Goal: Task Accomplishment & Management: Manage account settings

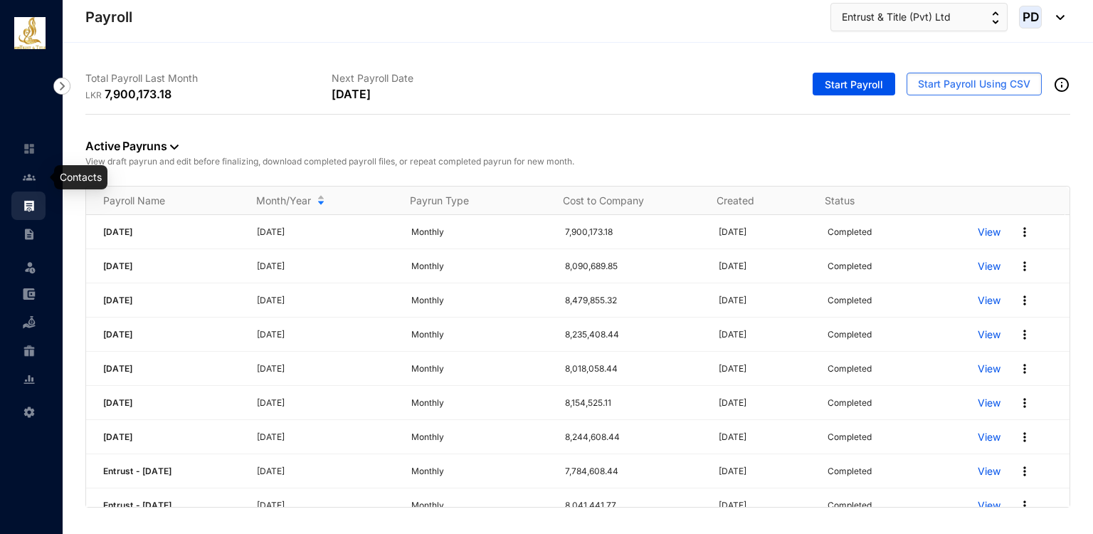
click at [23, 174] on img at bounding box center [29, 177] width 13 height 13
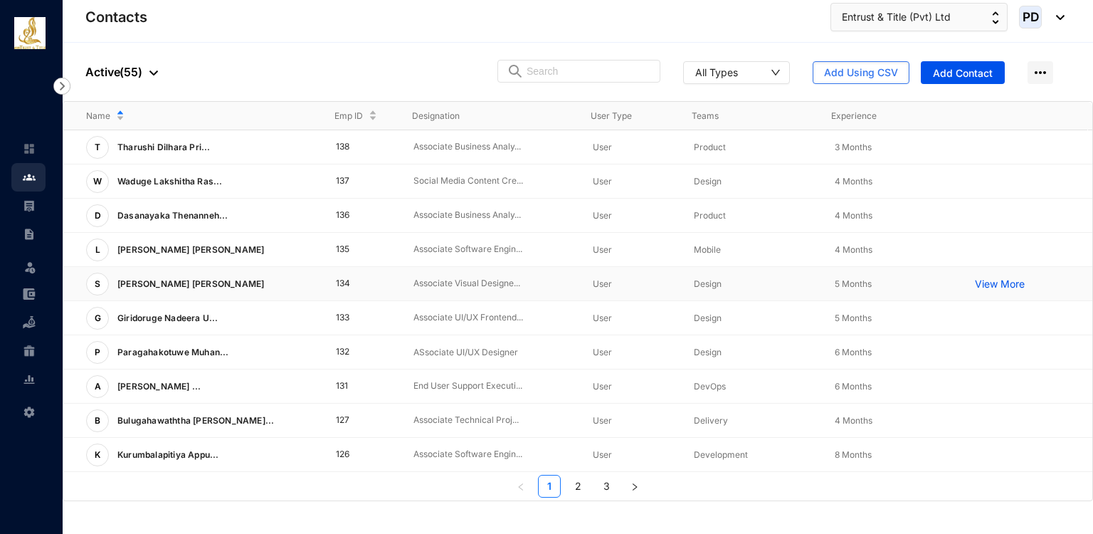
click at [362, 290] on td "134" at bounding box center [352, 284] width 78 height 34
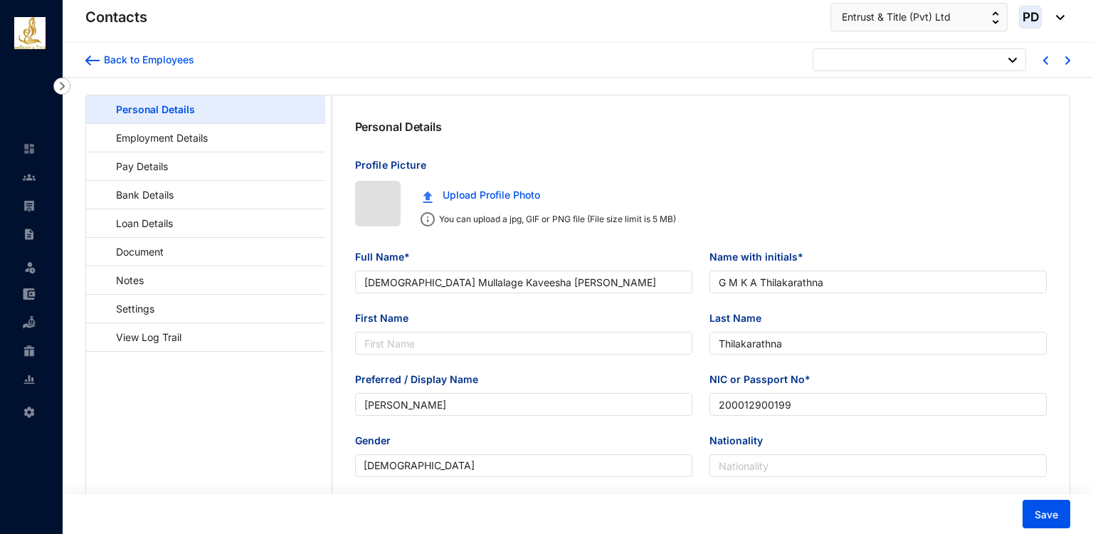
type input "[DATE]"
type input "[PERSON_NAME] [PERSON_NAME]"
type input "[PERSON_NAME]"
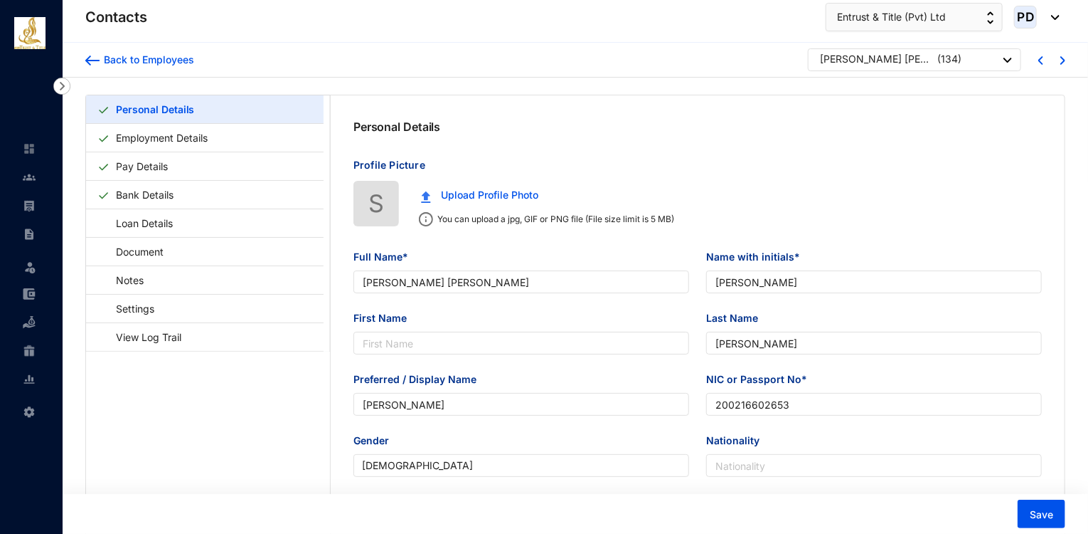
type input "200216602653"
type input "[STREET_ADDRESS][PERSON_NAME]"
type input "[DATE]"
click at [859, 58] on div "[PERSON_NAME] [PERSON_NAME]" at bounding box center [877, 59] width 114 height 14
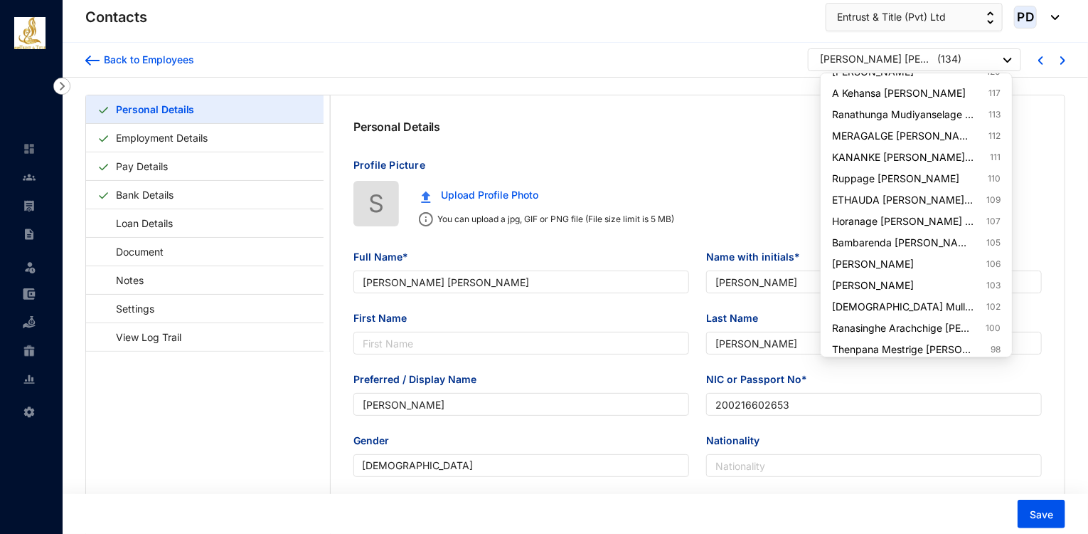
scroll to position [376, 0]
click at [953, 285] on link "[PERSON_NAME] 103" at bounding box center [916, 284] width 168 height 14
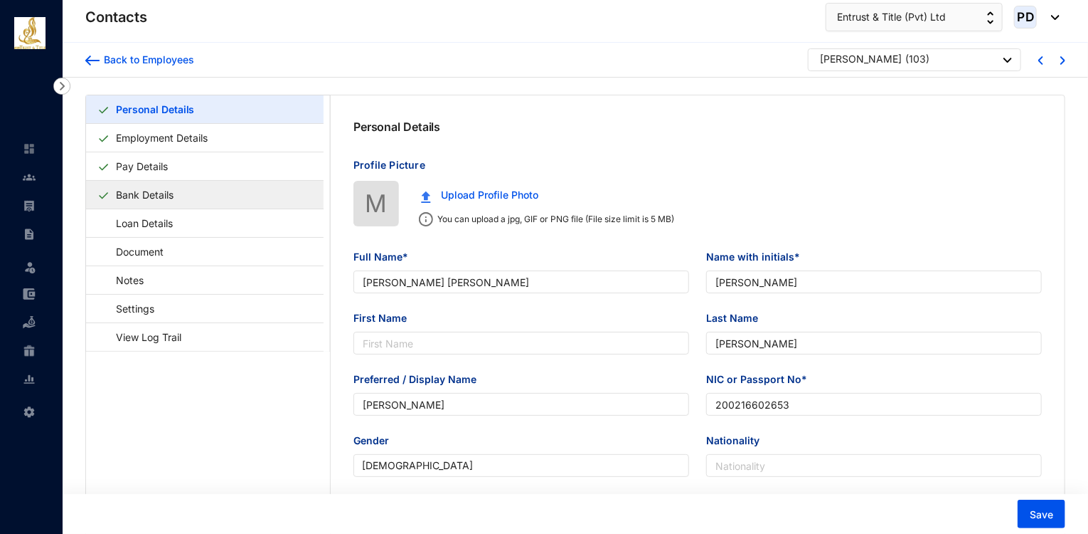
type input "[PERSON_NAME]"
type input "M H ZIYARD"
type input "ZIYARD"
type input "200120202366"
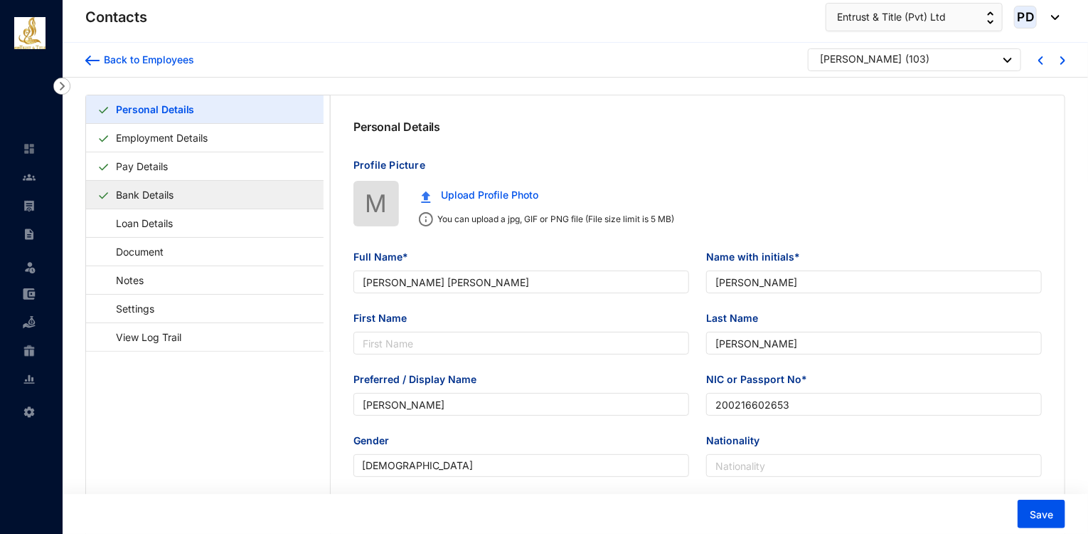
type input "[STREET_ADDRESS]"
type input "[DATE]"
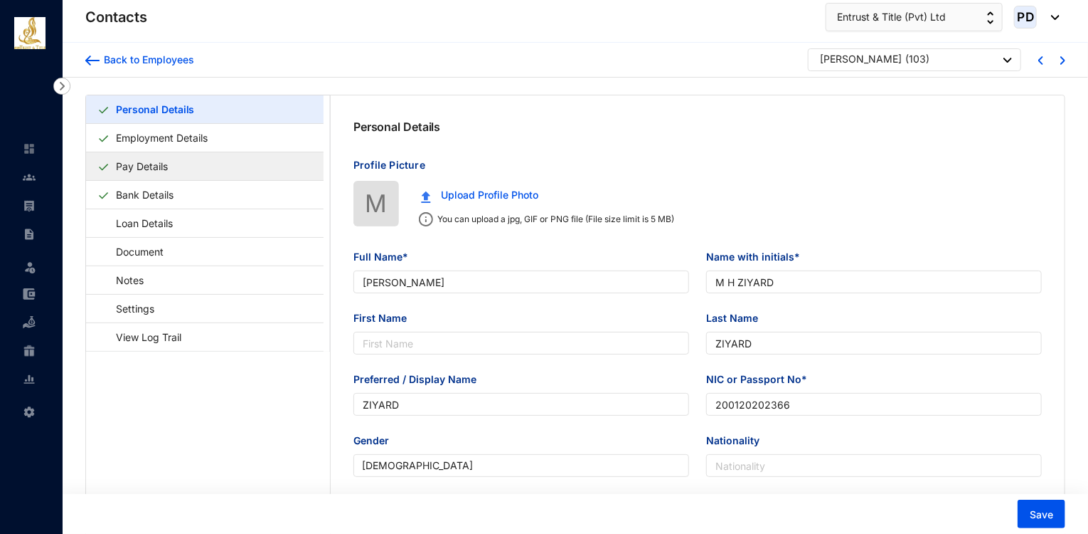
click at [174, 171] on link "Pay Details" at bounding box center [141, 166] width 63 height 29
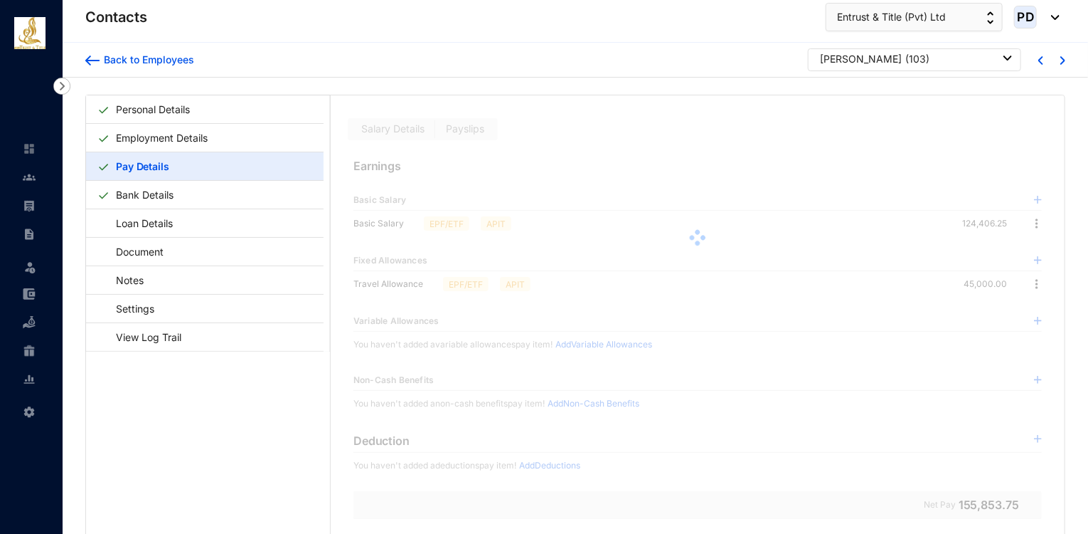
click at [462, 122] on div at bounding box center [698, 237] width 734 height 285
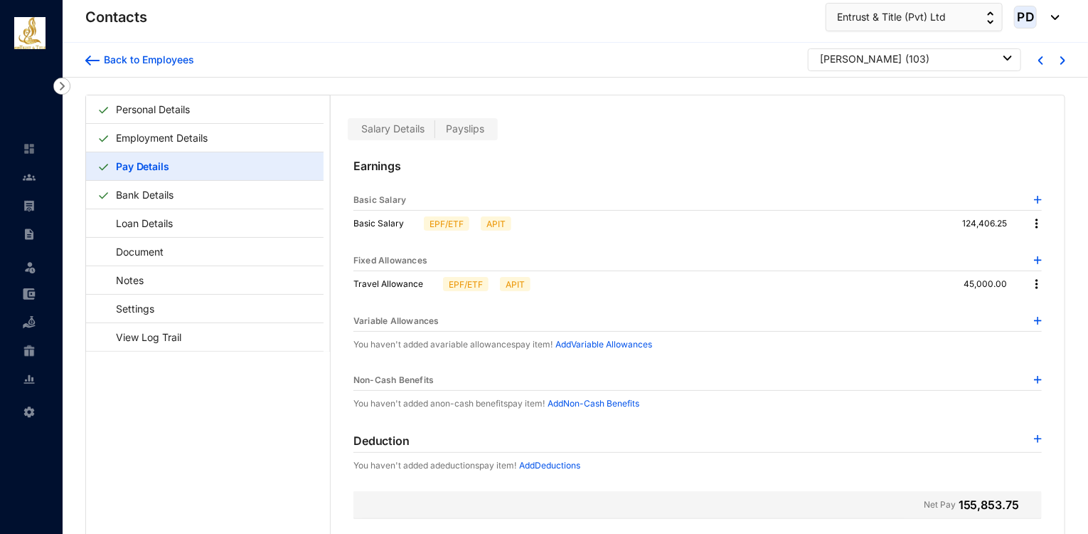
click at [464, 123] on span "Payslips" at bounding box center [465, 128] width 38 height 12
click at [435, 132] on input "Payslips" at bounding box center [435, 132] width 0 height 0
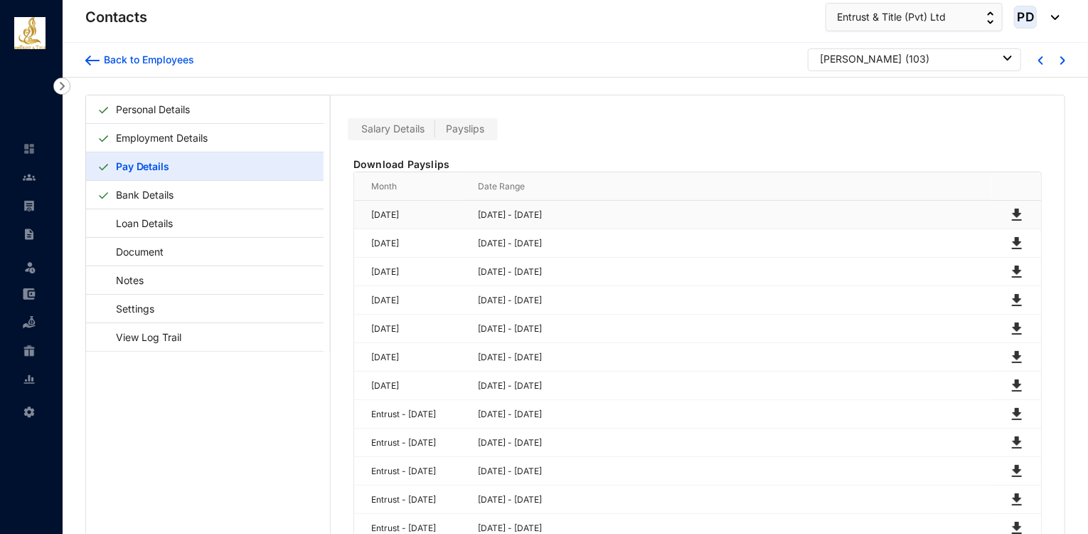
click at [1019, 214] on img at bounding box center [1017, 214] width 17 height 17
click at [1013, 240] on img at bounding box center [1017, 243] width 17 height 17
click at [903, 66] on div "[PERSON_NAME] ( 103 )" at bounding box center [914, 59] width 213 height 23
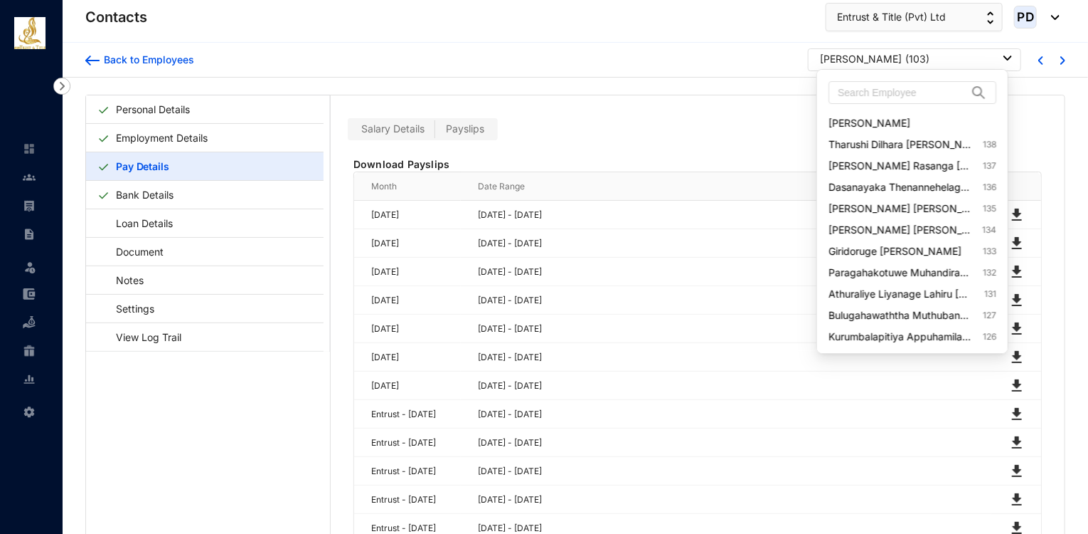
click at [902, 61] on div "[PERSON_NAME]" at bounding box center [861, 59] width 82 height 14
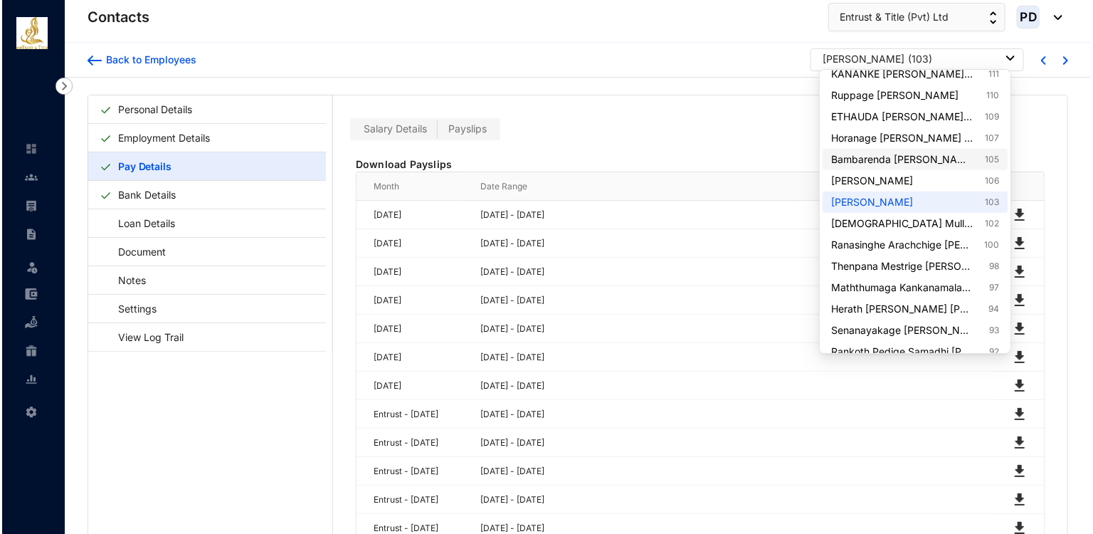
scroll to position [452, 0]
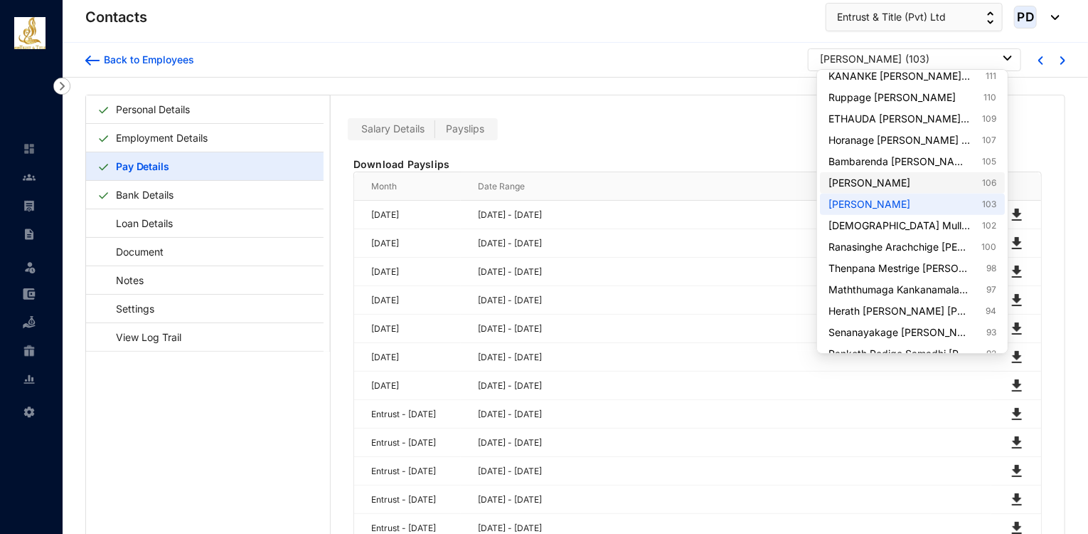
click at [962, 186] on link "[PERSON_NAME] 106" at bounding box center [913, 183] width 168 height 14
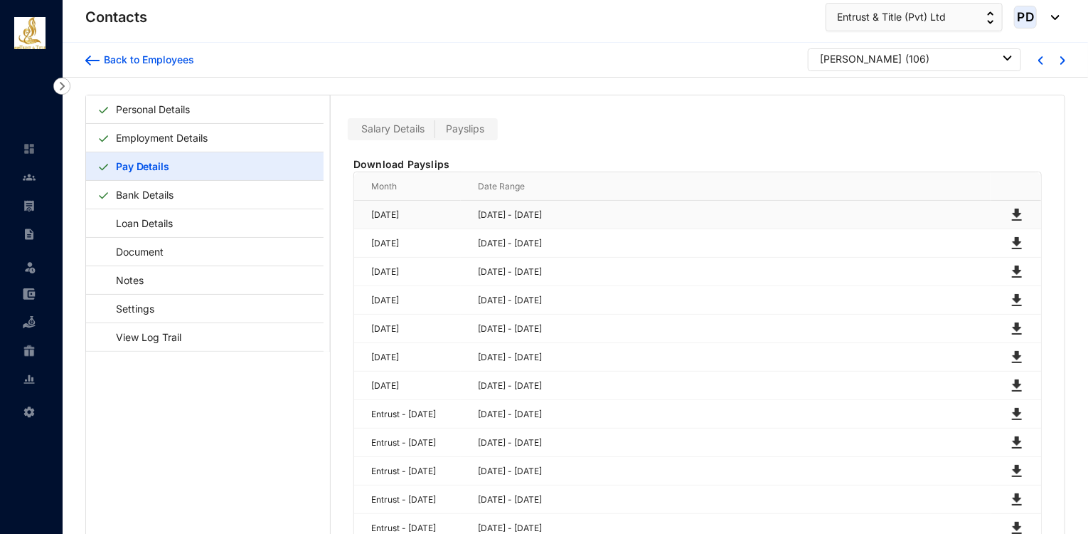
click at [1014, 211] on img at bounding box center [1017, 214] width 17 height 17
click at [1016, 244] on img at bounding box center [1017, 243] width 17 height 17
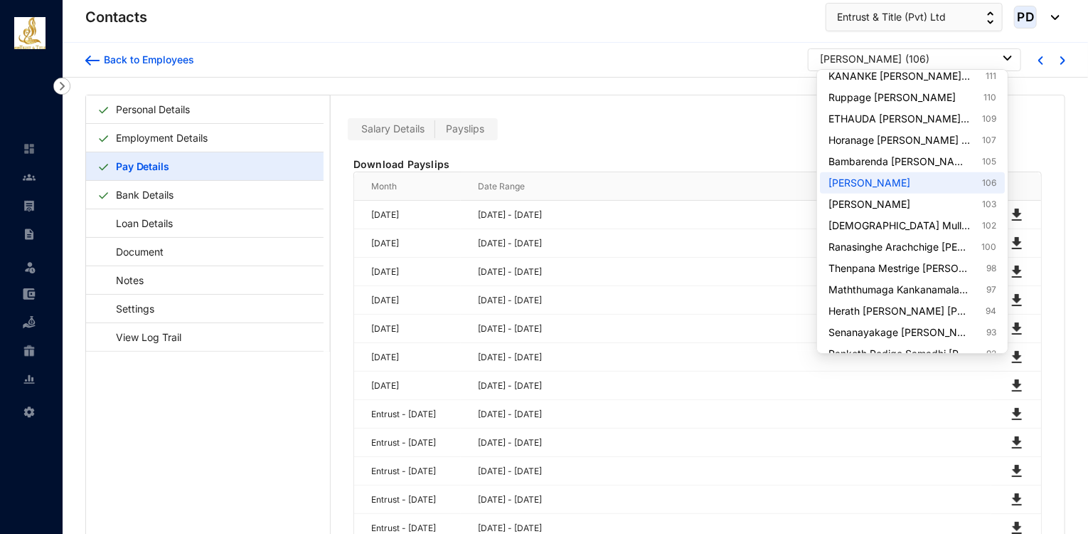
click at [881, 63] on div "[PERSON_NAME]" at bounding box center [861, 59] width 82 height 14
click at [916, 161] on link "Bambarenda [PERSON_NAME] Navodya [PERSON_NAME] 105" at bounding box center [913, 161] width 168 height 14
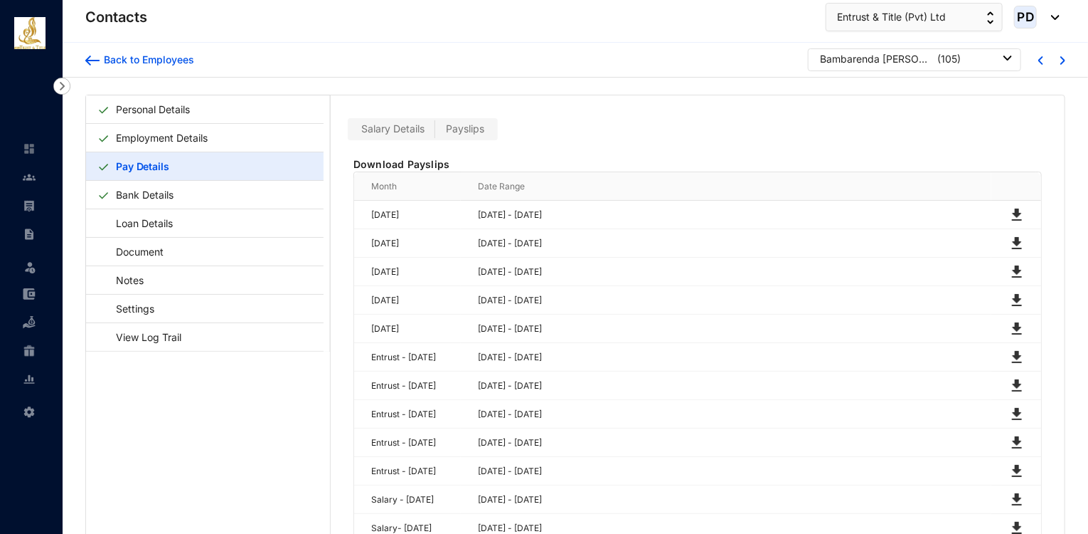
click at [955, 66] on div "Bambarenda [PERSON_NAME] Navodya [PERSON_NAME] ( 105 )" at bounding box center [914, 59] width 213 height 23
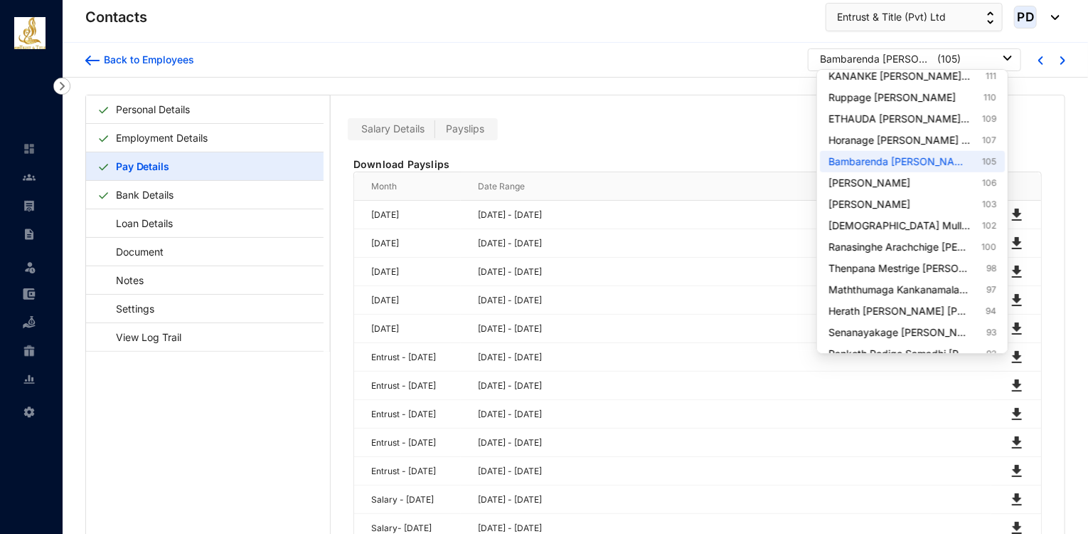
click at [956, 61] on p "( 105 )" at bounding box center [949, 59] width 23 height 14
click at [943, 140] on link "Horanage [PERSON_NAME] Karunathilake 107" at bounding box center [913, 140] width 168 height 14
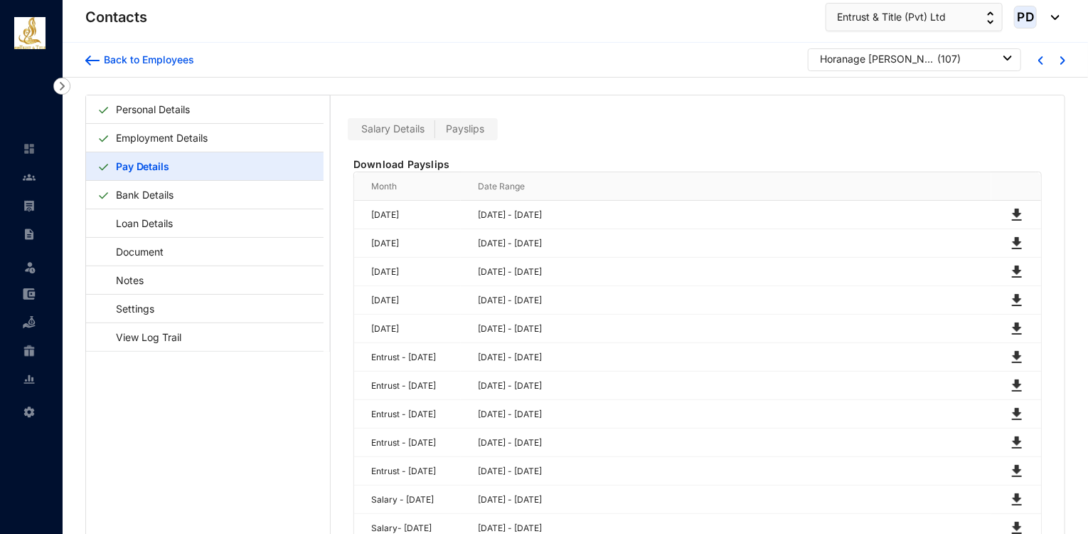
click at [940, 58] on p "( 107 )" at bounding box center [949, 59] width 23 height 14
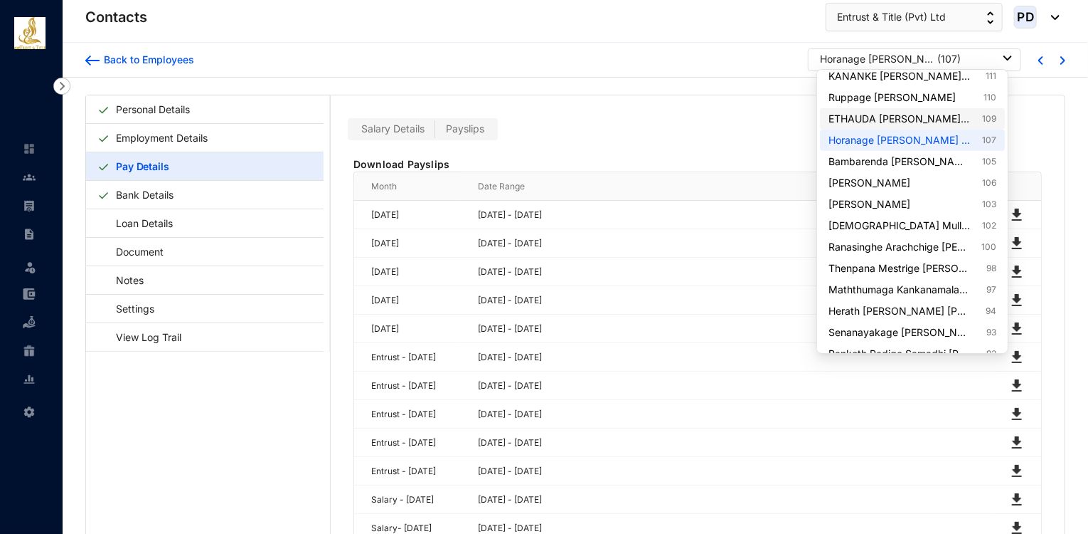
click at [936, 118] on link "ETHAUDA ARACHCHIGE ASITH [PERSON_NAME] 109" at bounding box center [913, 119] width 168 height 14
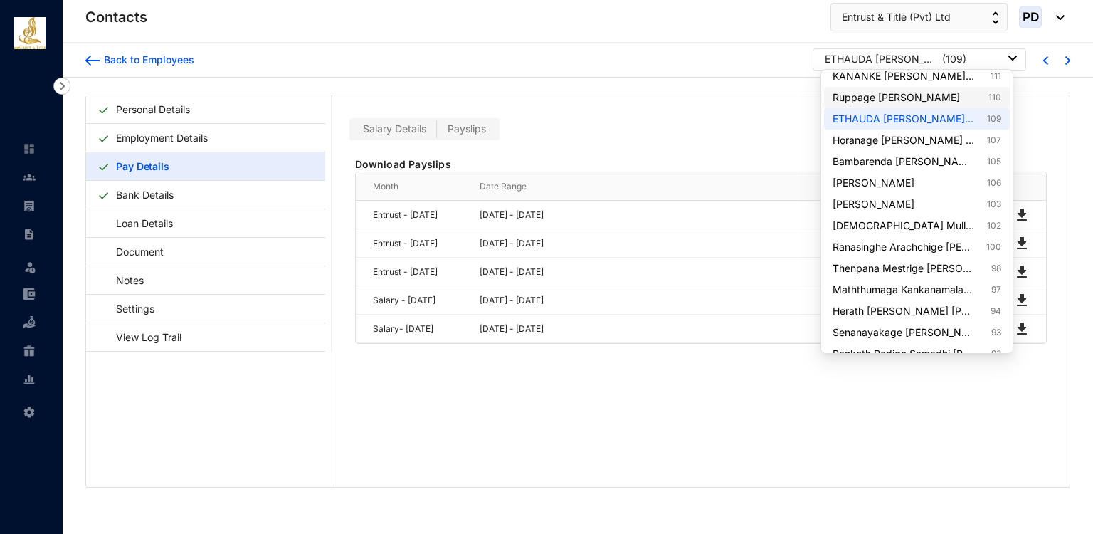
scroll to position [381, 0]
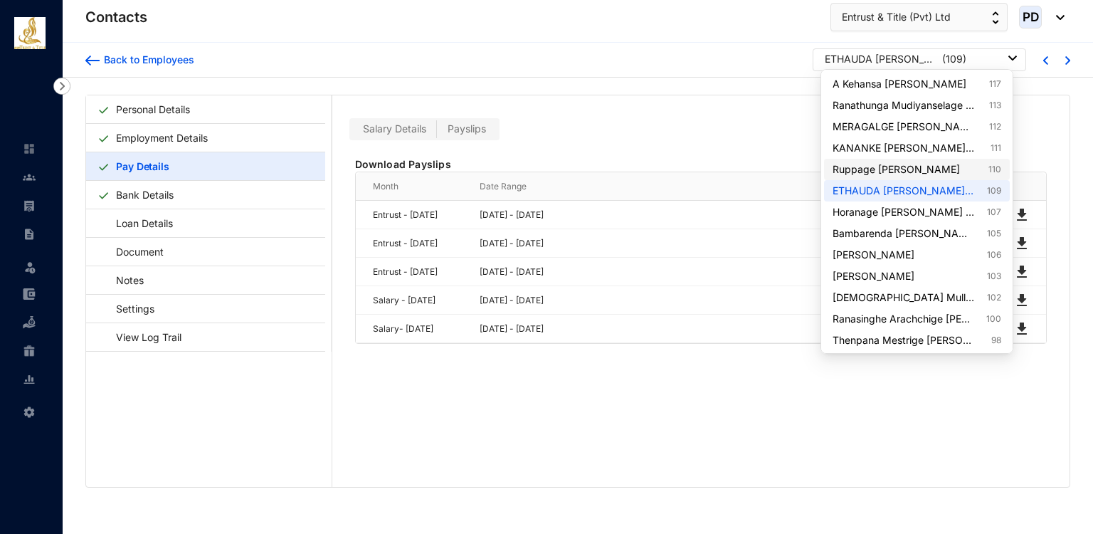
click at [947, 174] on link "Ruppage [PERSON_NAME] 110" at bounding box center [916, 169] width 168 height 14
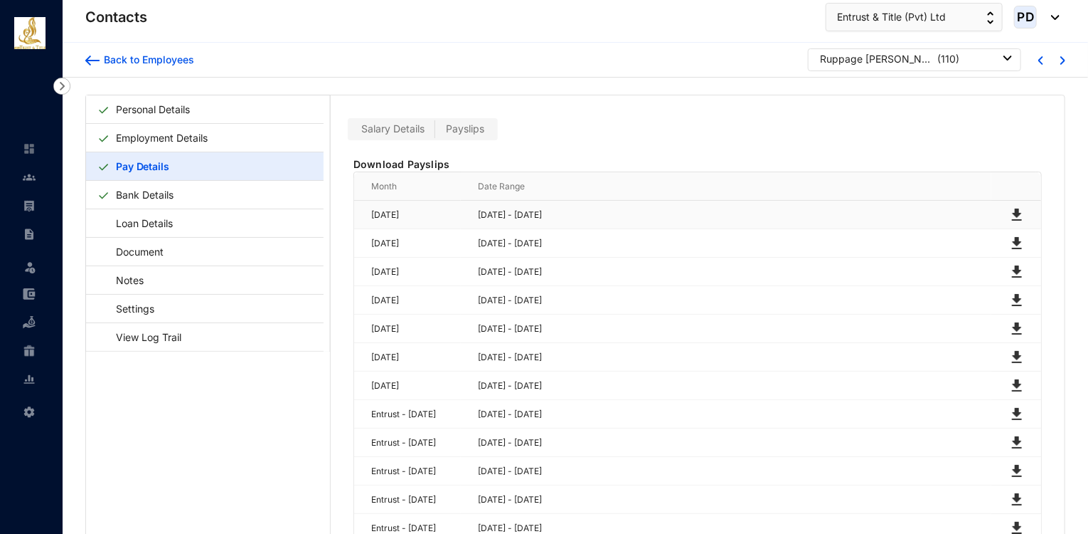
click at [1010, 211] on img at bounding box center [1017, 214] width 17 height 17
click at [1012, 240] on img at bounding box center [1017, 243] width 17 height 17
click at [963, 55] on div "[PERSON_NAME] ( 110 )" at bounding box center [916, 59] width 192 height 14
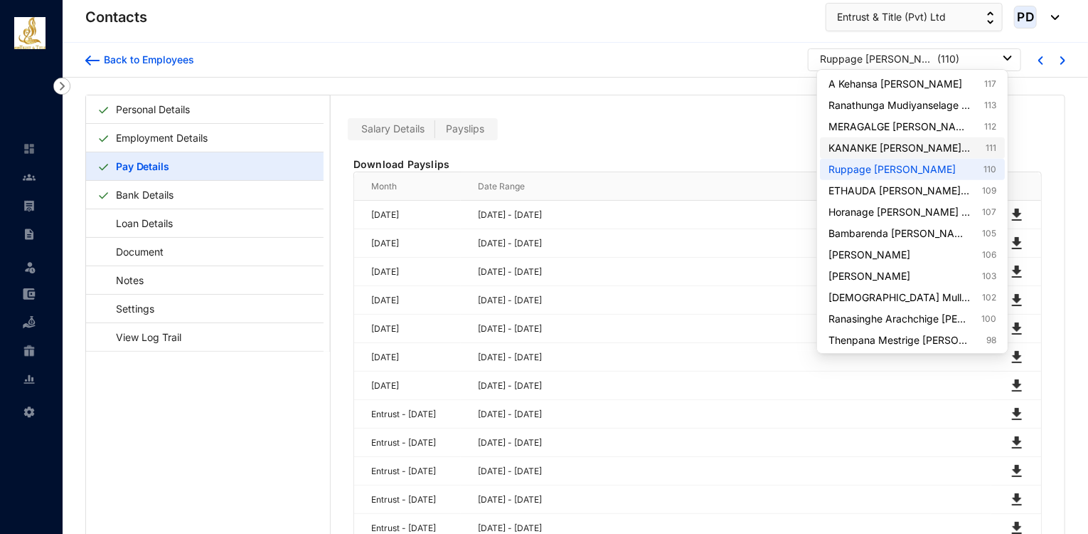
click at [929, 143] on link "KANANKE [PERSON_NAME] [PERSON_NAME] 111" at bounding box center [913, 148] width 168 height 14
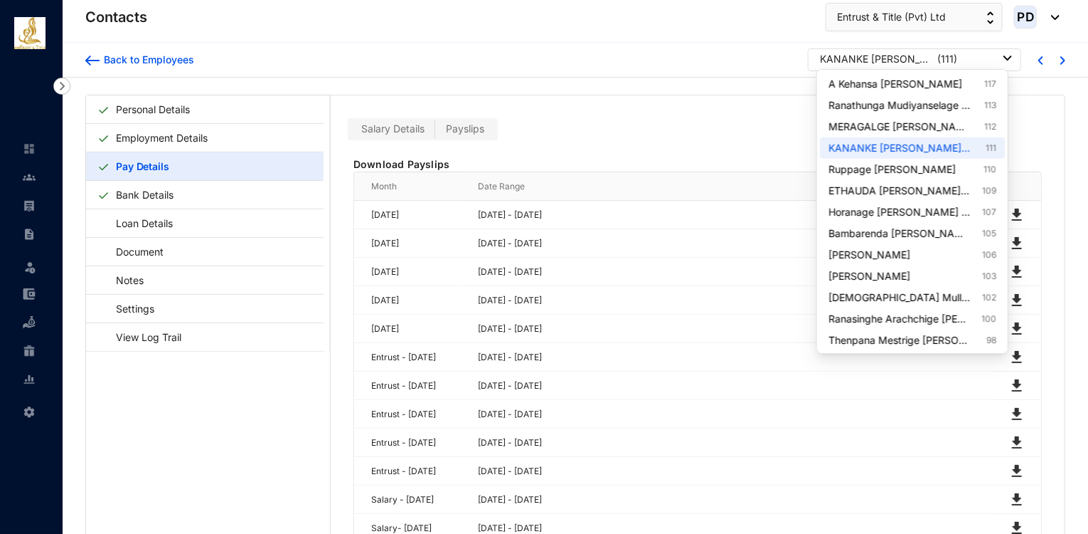
click at [948, 58] on p "( 111 )" at bounding box center [948, 59] width 20 height 14
click at [945, 127] on link "MERAGALGE [PERSON_NAME] [PERSON_NAME] 112" at bounding box center [913, 127] width 168 height 14
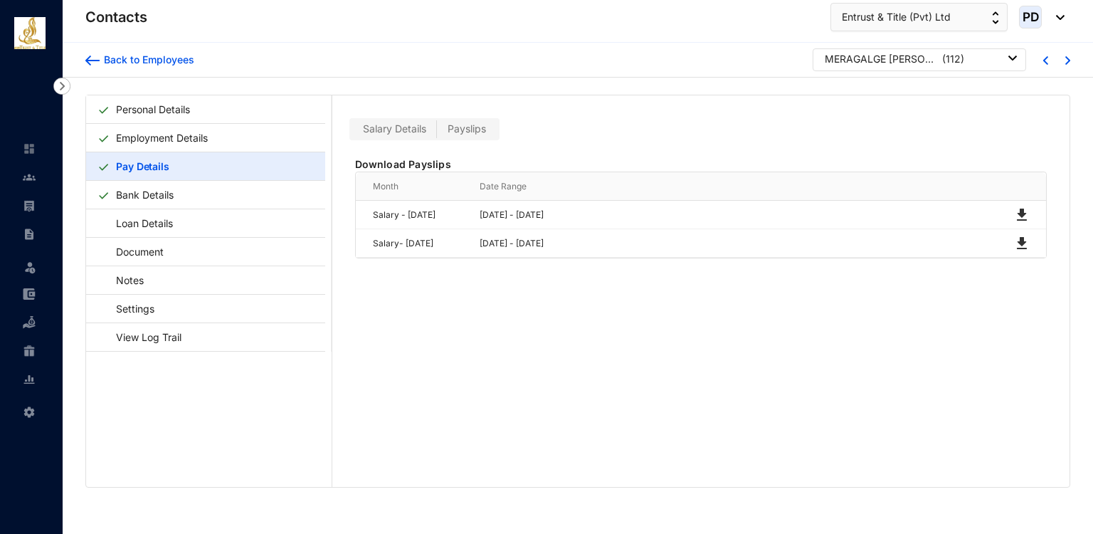
click at [973, 60] on div "MERAGALGE [PERSON_NAME] [PERSON_NAME] ( 112 )" at bounding box center [921, 59] width 192 height 14
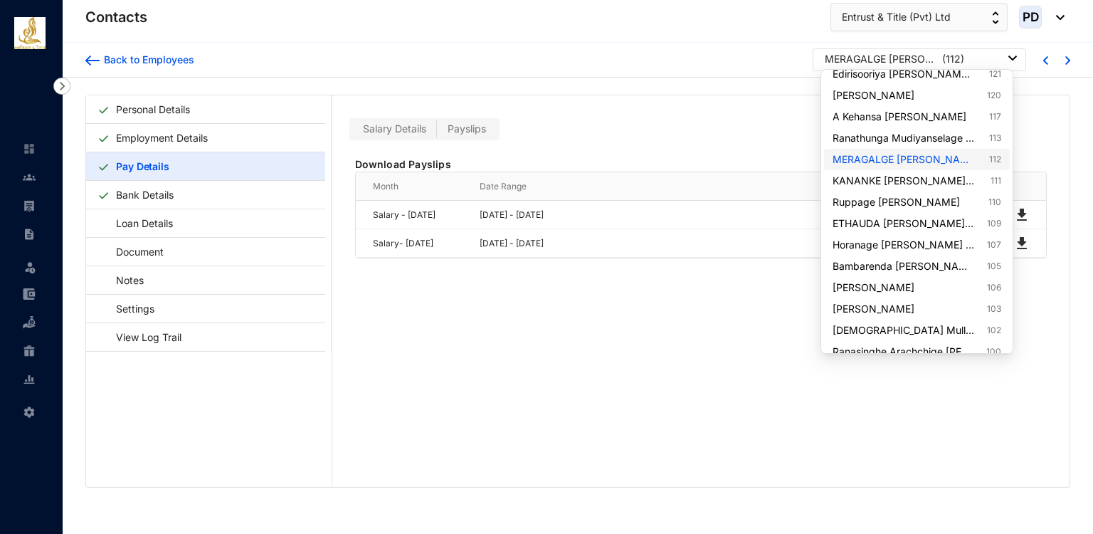
scroll to position [349, 0]
click at [945, 134] on link "Ranathunga Mudiyanselage [PERSON_NAME] 113" at bounding box center [916, 137] width 168 height 14
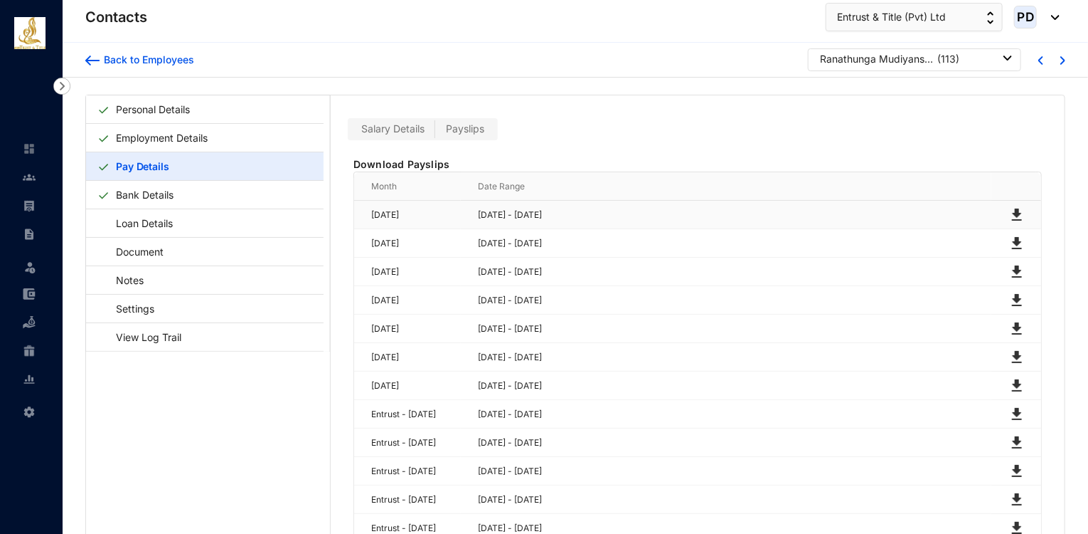
click at [1015, 211] on img at bounding box center [1017, 214] width 17 height 17
click at [1013, 240] on img at bounding box center [1017, 243] width 17 height 17
click at [464, 49] on div "Back to Employees Ranathunga [GEOGRAPHIC_DATA] [PERSON_NAME] ( 113 )" at bounding box center [575, 59] width 980 height 23
click at [842, 46] on div "Back to Employees Ranathunga [GEOGRAPHIC_DATA] [PERSON_NAME] ( 113 )" at bounding box center [576, 60] width 1026 height 35
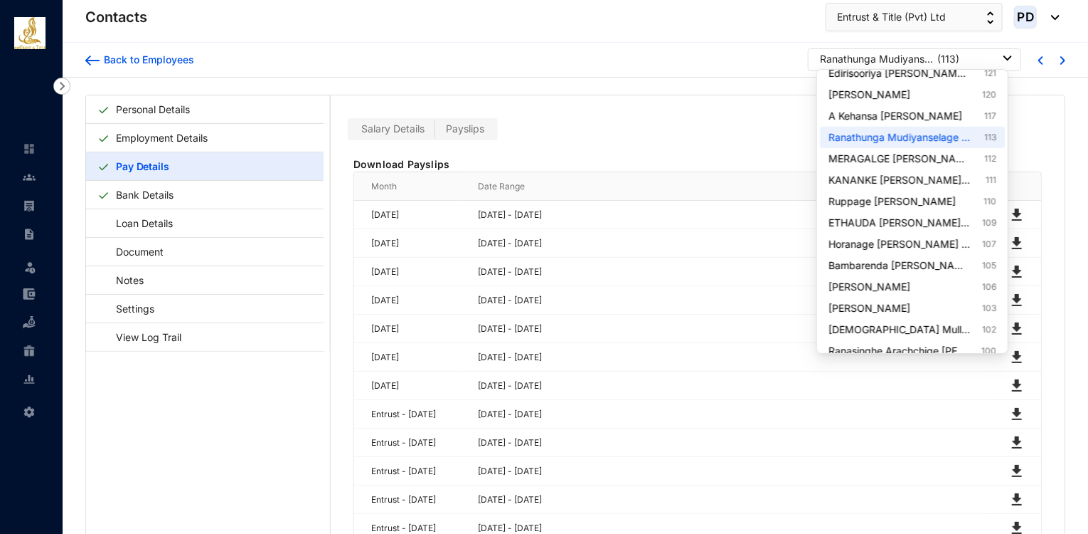
click at [862, 52] on div "Ranathunga Mudiyanselage [PERSON_NAME]" at bounding box center [877, 59] width 114 height 14
click at [929, 117] on link "A Kehansa [PERSON_NAME] 117" at bounding box center [913, 116] width 168 height 14
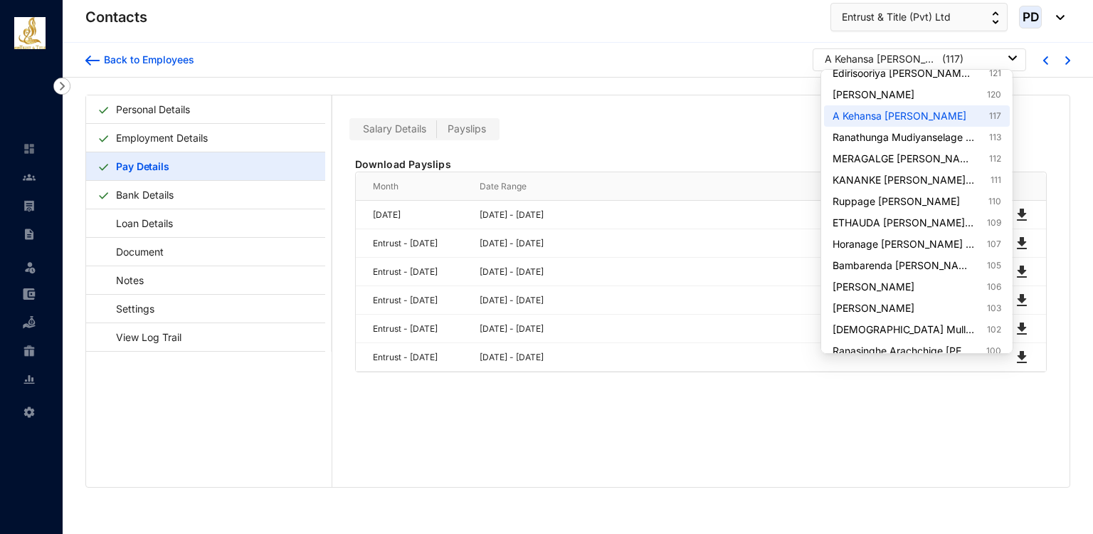
click at [948, 60] on div "A Kehansa [PERSON_NAME] ( 117 )" at bounding box center [921, 59] width 192 height 14
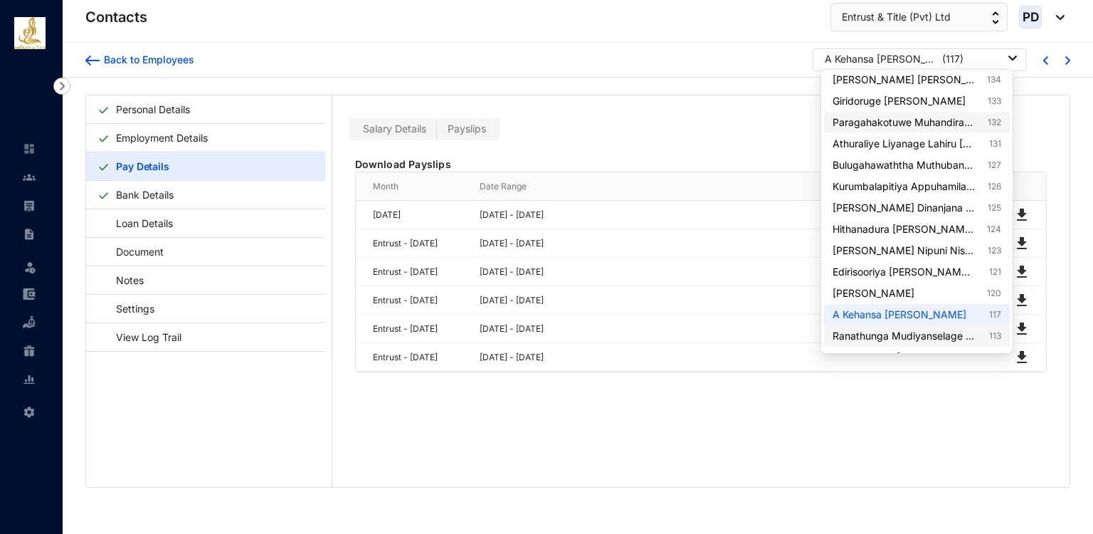
scroll to position [151, 0]
click at [957, 291] on link "[PERSON_NAME] 120" at bounding box center [916, 292] width 168 height 14
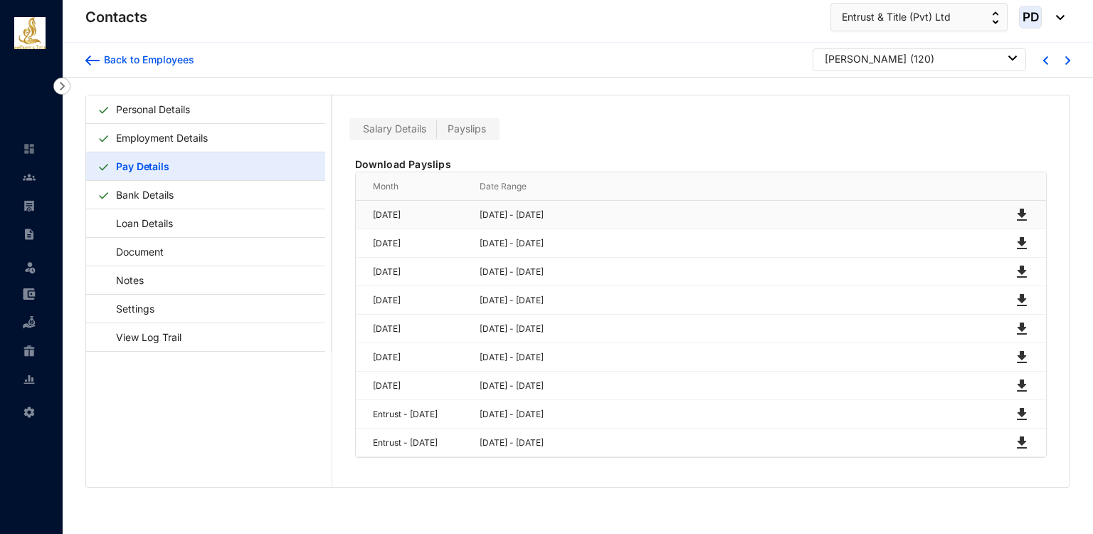
click at [1019, 211] on img at bounding box center [1021, 214] width 17 height 17
click at [1019, 242] on img at bounding box center [1021, 243] width 17 height 17
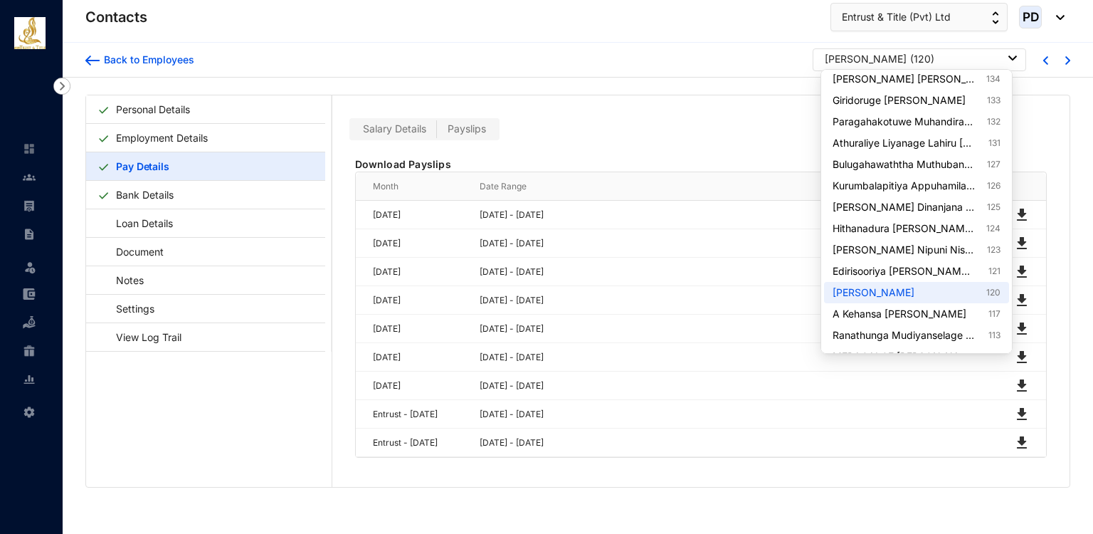
click at [904, 64] on div "[PERSON_NAME]" at bounding box center [866, 59] width 82 height 14
click at [976, 264] on link "Edirisooriya [PERSON_NAME] Iroshani Roopasinghe 121" at bounding box center [916, 271] width 168 height 14
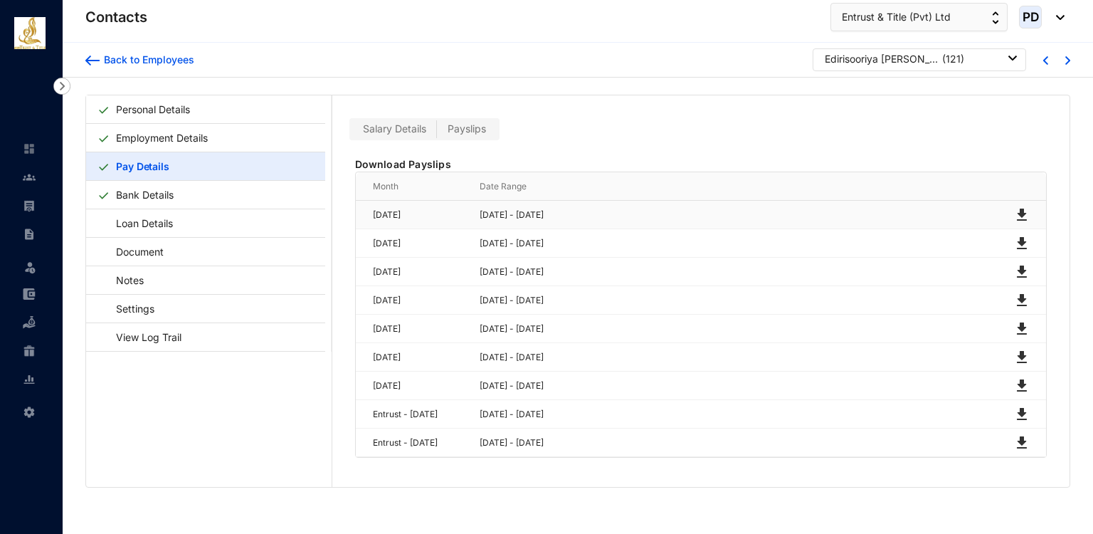
click at [1016, 214] on img at bounding box center [1021, 214] width 17 height 17
click at [1019, 238] on img at bounding box center [1021, 243] width 17 height 17
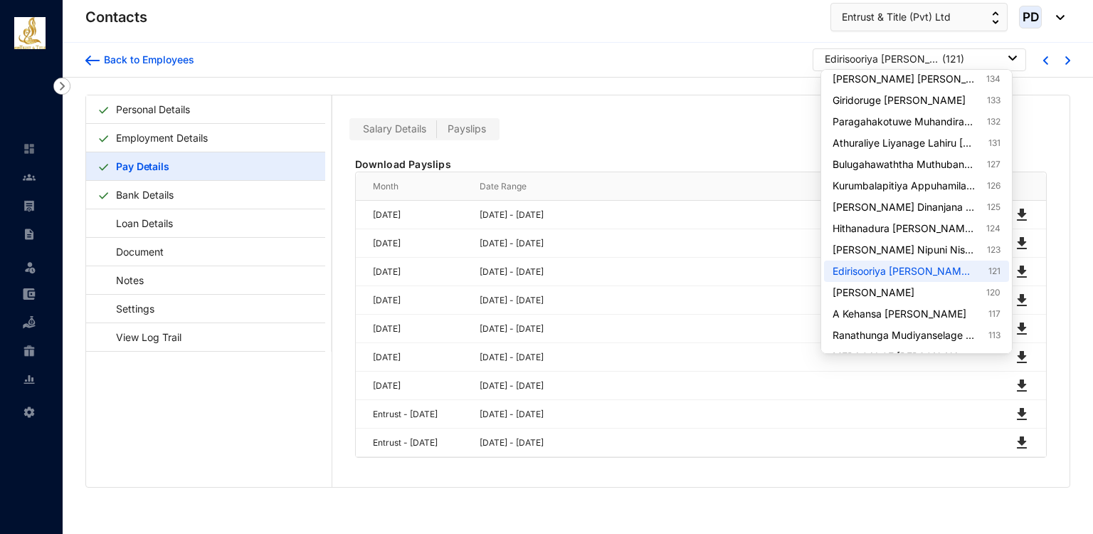
click at [856, 52] on div "Edirisooriya [PERSON_NAME] [PERSON_NAME]" at bounding box center [882, 59] width 114 height 14
click at [940, 243] on link "[PERSON_NAME] Nipuni Nishadini [PERSON_NAME] 123" at bounding box center [916, 250] width 168 height 14
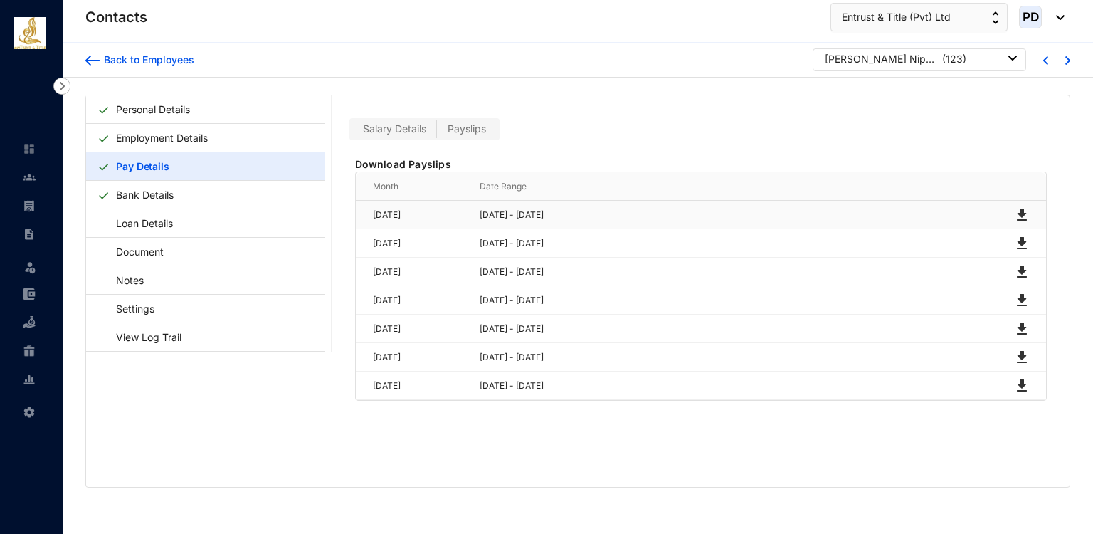
click at [1017, 208] on img at bounding box center [1021, 214] width 17 height 17
click at [1019, 246] on img at bounding box center [1021, 243] width 17 height 17
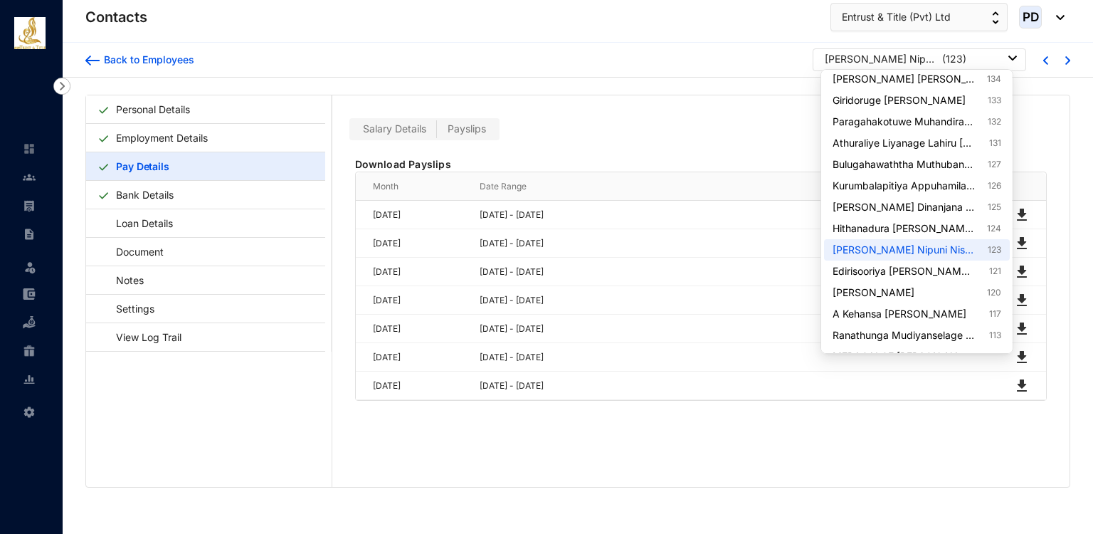
click at [863, 59] on div "[PERSON_NAME] Nipuni Nishadini [PERSON_NAME]" at bounding box center [882, 59] width 114 height 14
click at [957, 229] on link "Hithanadura [PERSON_NAME] Niranga [PERSON_NAME] 124" at bounding box center [916, 228] width 168 height 14
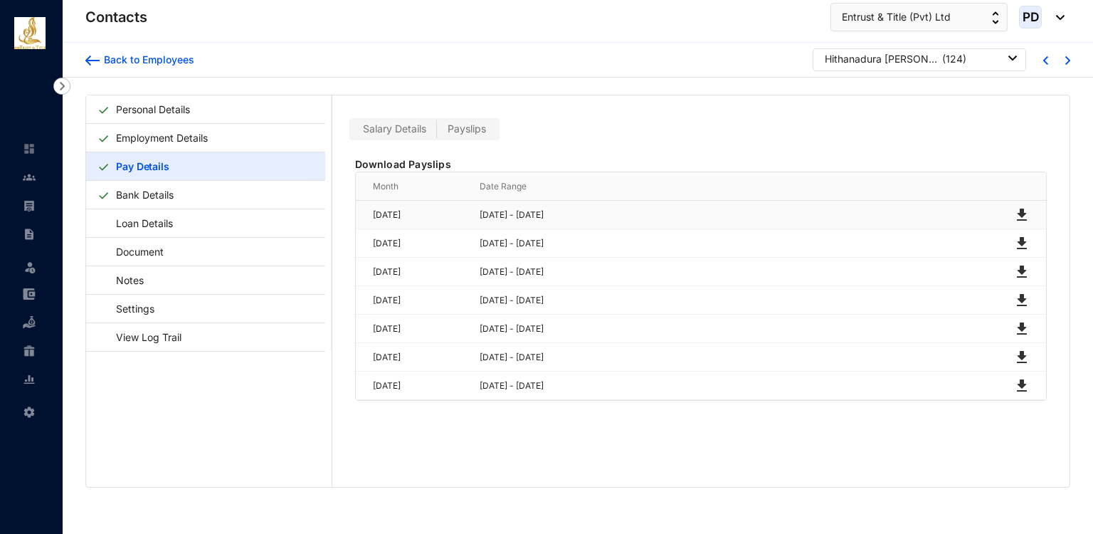
click at [1015, 211] on img at bounding box center [1021, 214] width 17 height 17
click at [1016, 235] on img at bounding box center [1021, 243] width 17 height 17
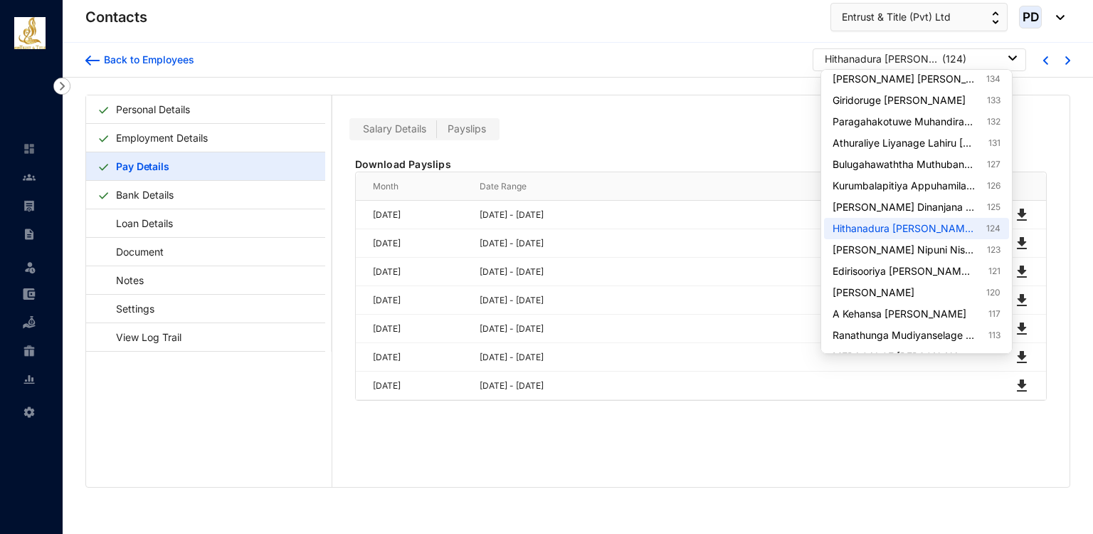
click at [884, 52] on div "Hithanadura [PERSON_NAME] Niranga [PERSON_NAME]" at bounding box center [882, 59] width 114 height 14
click at [932, 204] on link "[PERSON_NAME] Dinanjana Balage 125" at bounding box center [916, 207] width 168 height 14
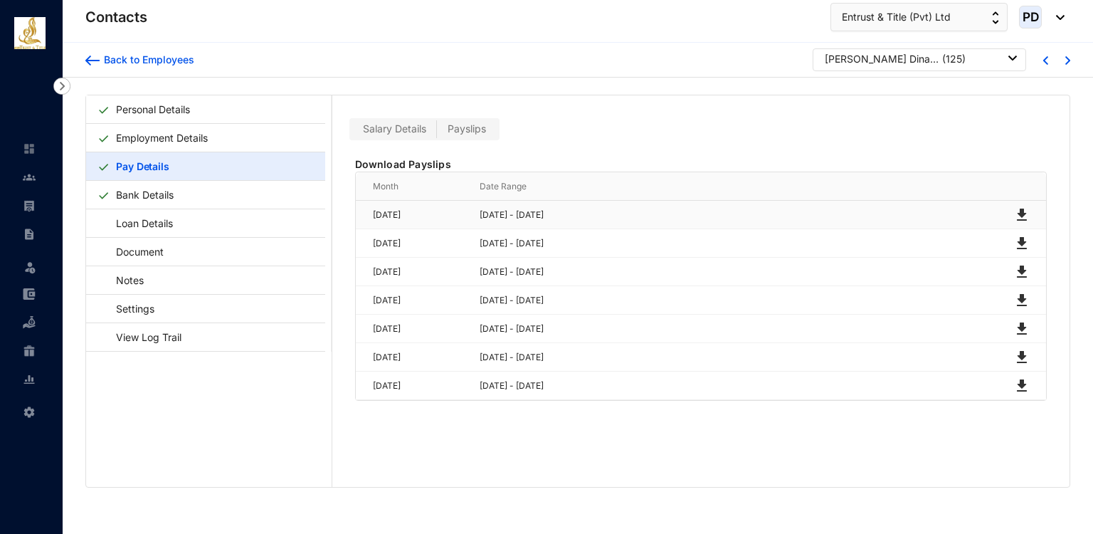
click at [1018, 212] on img at bounding box center [1021, 214] width 17 height 17
click at [1019, 243] on img at bounding box center [1021, 243] width 17 height 17
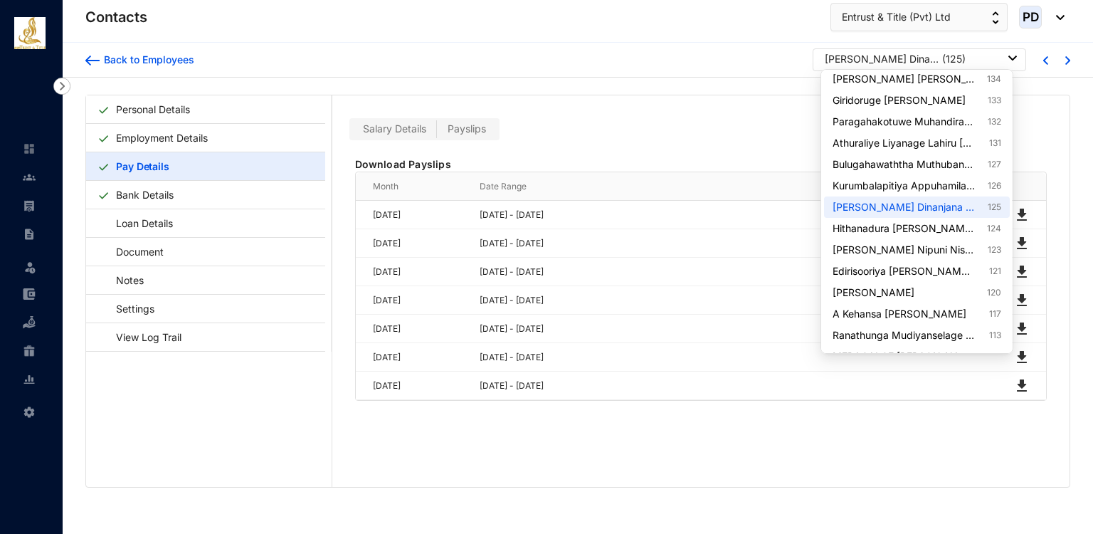
click at [901, 55] on div "[PERSON_NAME] Dinanjana Balage" at bounding box center [882, 59] width 114 height 14
click at [940, 181] on link "Kurumbalapitiya Appuhamilage [PERSON_NAME] Nipunika De Alwis 126" at bounding box center [916, 186] width 168 height 14
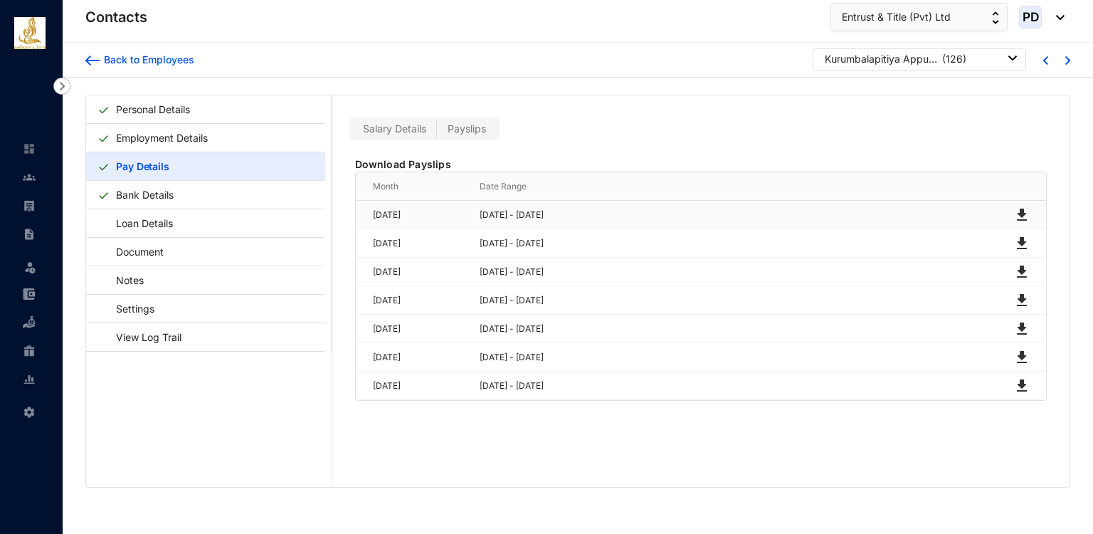
click at [1018, 211] on img at bounding box center [1021, 214] width 17 height 17
click at [1020, 237] on img at bounding box center [1021, 243] width 17 height 17
click at [942, 62] on p "( 126 )" at bounding box center [954, 59] width 24 height 14
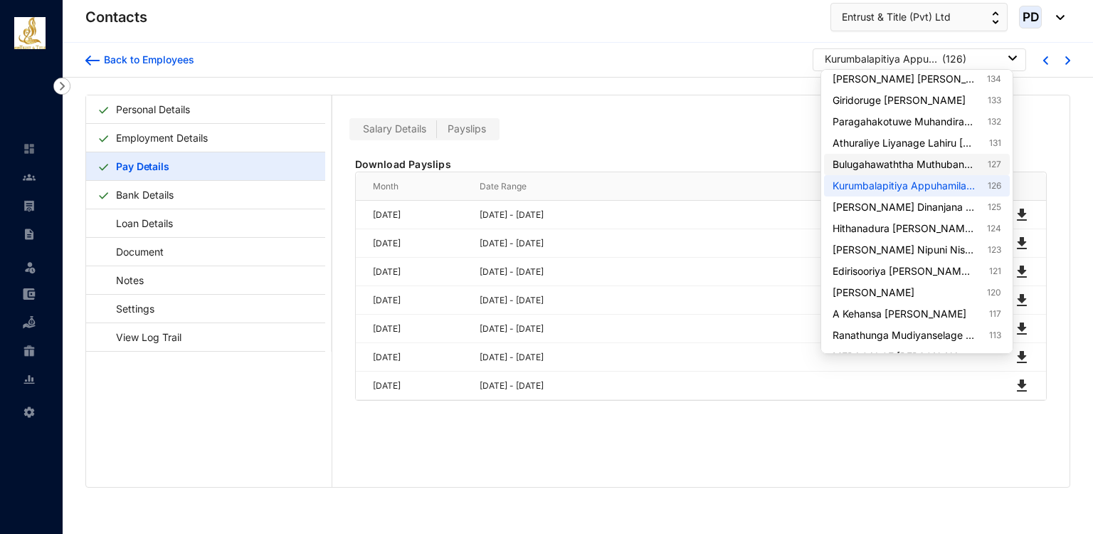
click at [965, 161] on link "Bulugahawaththa Muthubandarage Samudra Randeepani 127" at bounding box center [916, 164] width 168 height 14
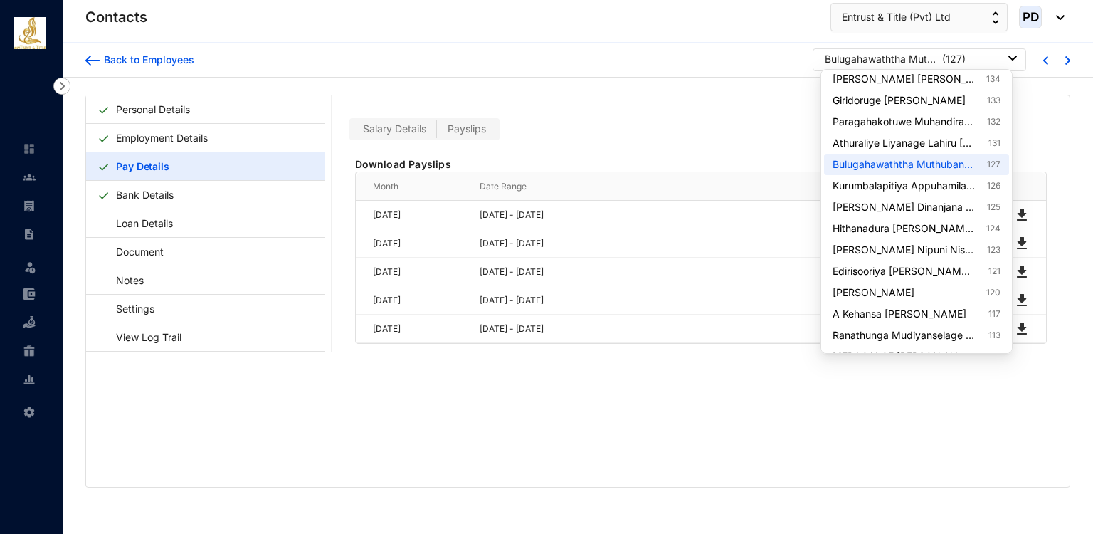
click at [916, 61] on div "Bulugahawaththa Muthubandarage [PERSON_NAME]" at bounding box center [882, 59] width 114 height 14
click at [933, 141] on link "Athuraliye Liyanage Lahiru [PERSON_NAME] 131" at bounding box center [916, 143] width 168 height 14
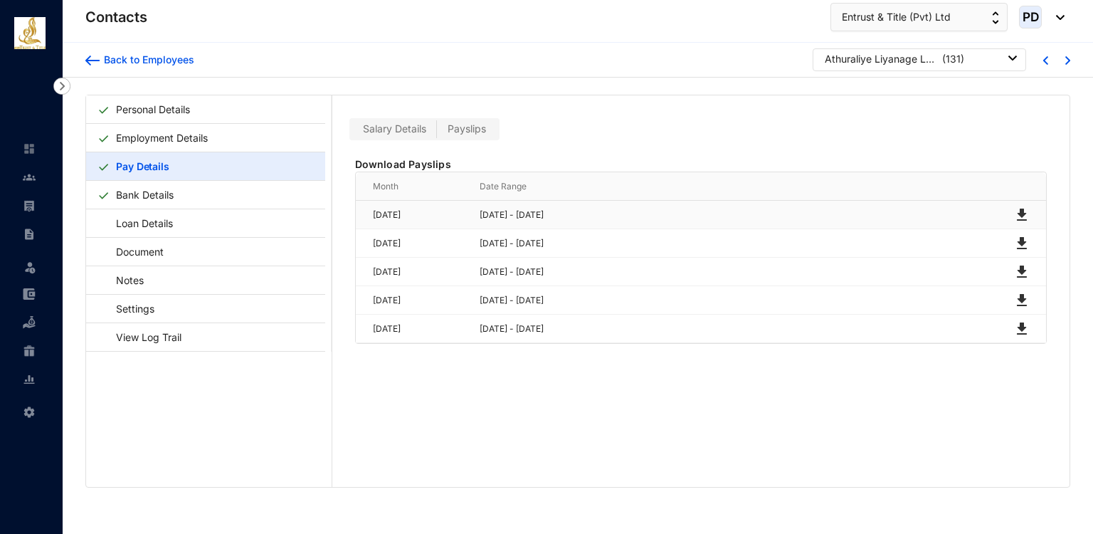
click at [1014, 208] on img at bounding box center [1021, 214] width 17 height 17
click at [1017, 249] on img at bounding box center [1021, 243] width 17 height 17
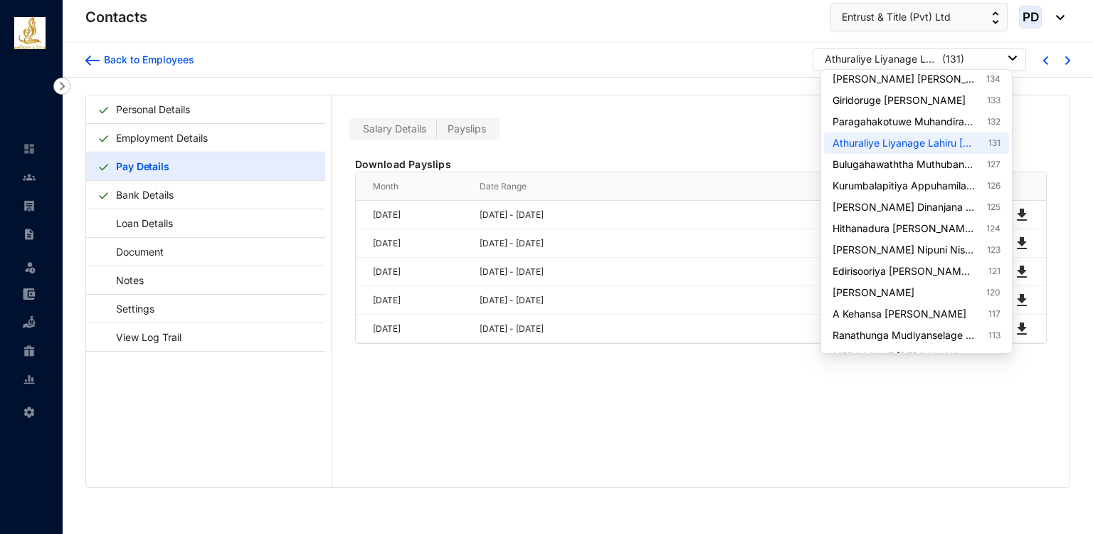
click at [900, 64] on div "Athuraliye Liyanage Lahiru [PERSON_NAME]" at bounding box center [882, 59] width 114 height 14
click at [951, 123] on link "Paragahakotuwe Muhandiramalage Chamara [PERSON_NAME] 132" at bounding box center [916, 122] width 168 height 14
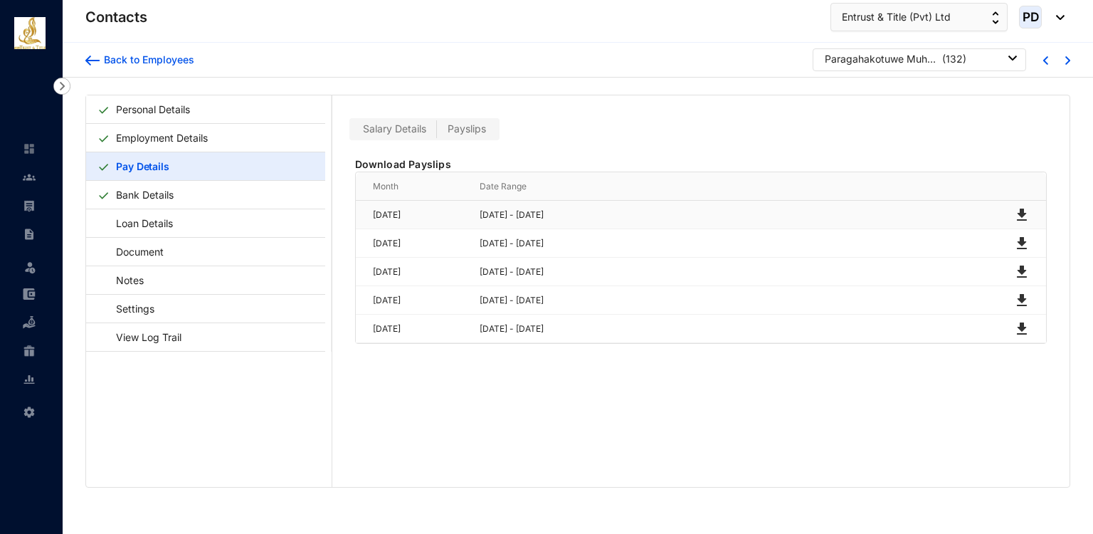
click at [1021, 214] on img at bounding box center [1021, 214] width 17 height 17
click at [1014, 237] on img at bounding box center [1021, 243] width 17 height 17
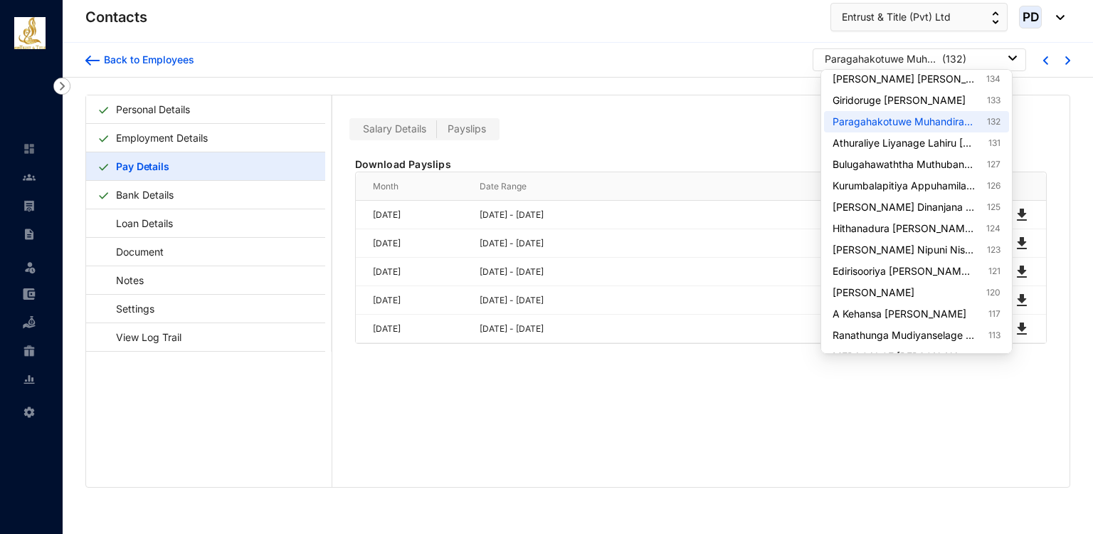
click at [900, 63] on div "Paragahakotuwe Muhandiramalage Chamara [PERSON_NAME]" at bounding box center [882, 59] width 114 height 14
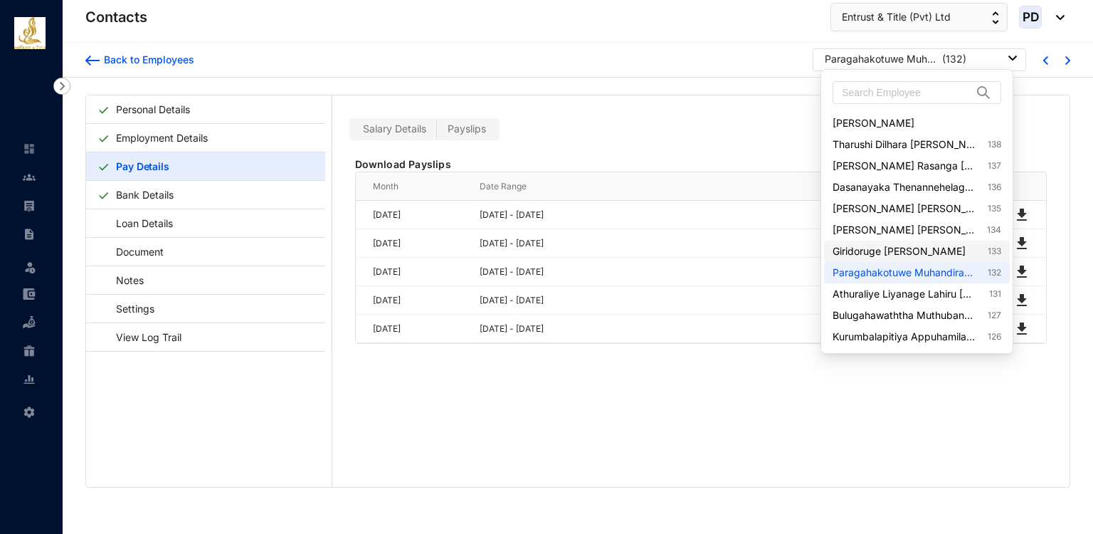
click at [905, 246] on link "Giridoruge [PERSON_NAME] 133" at bounding box center [916, 251] width 168 height 14
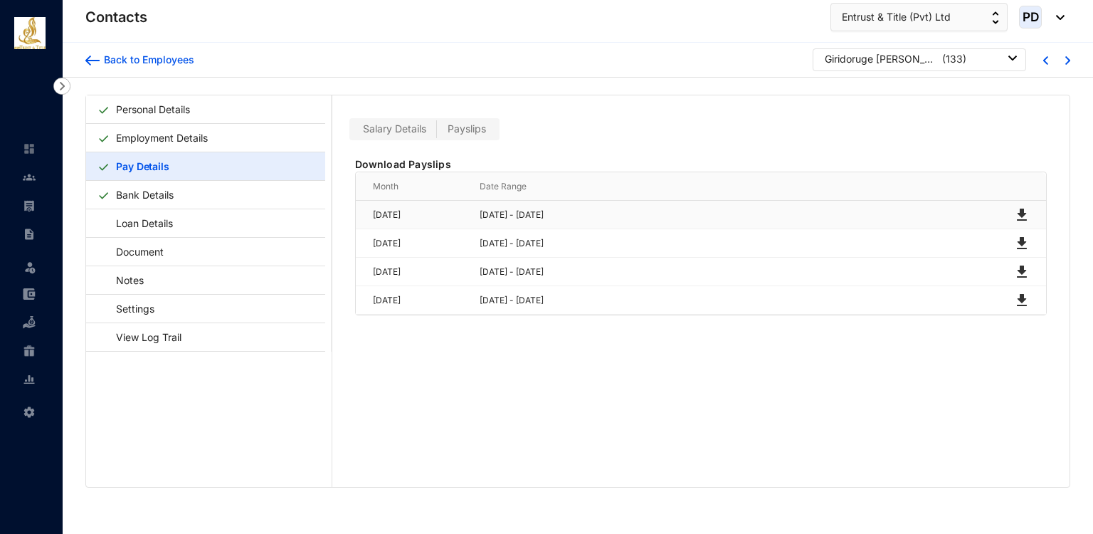
click at [1018, 218] on img at bounding box center [1021, 214] width 17 height 17
click at [1018, 237] on img at bounding box center [1021, 243] width 17 height 17
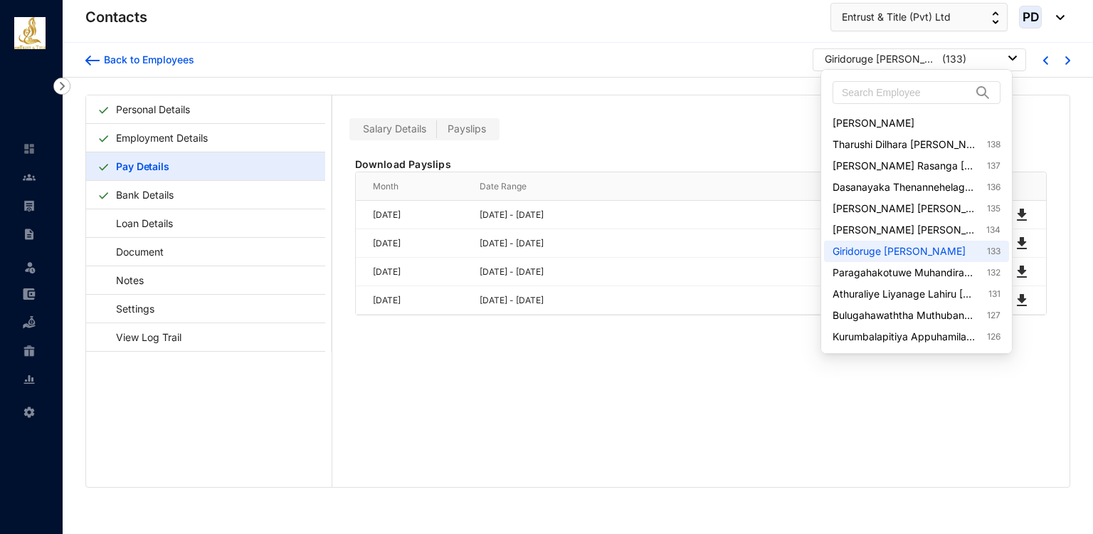
click at [933, 61] on div "Giridoruge [PERSON_NAME]" at bounding box center [882, 59] width 114 height 14
click at [970, 233] on link "[PERSON_NAME] [PERSON_NAME] 134" at bounding box center [916, 230] width 168 height 14
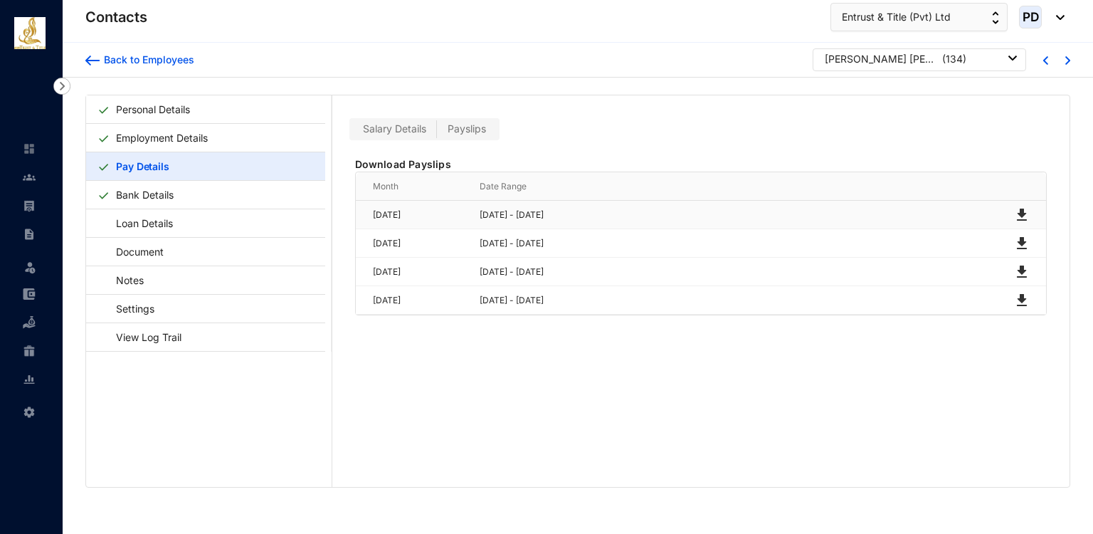
click at [1016, 208] on img at bounding box center [1021, 214] width 17 height 17
click at [1020, 247] on img at bounding box center [1021, 243] width 17 height 17
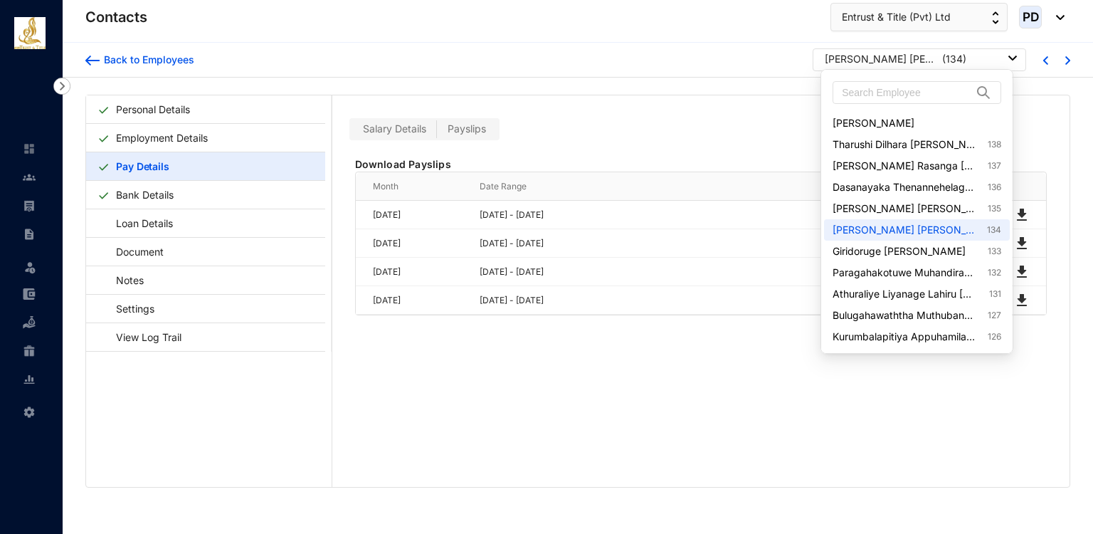
click at [945, 59] on p "( 134 )" at bounding box center [954, 59] width 24 height 14
click at [948, 206] on link "[PERSON_NAME] [PERSON_NAME] 135" at bounding box center [916, 208] width 168 height 14
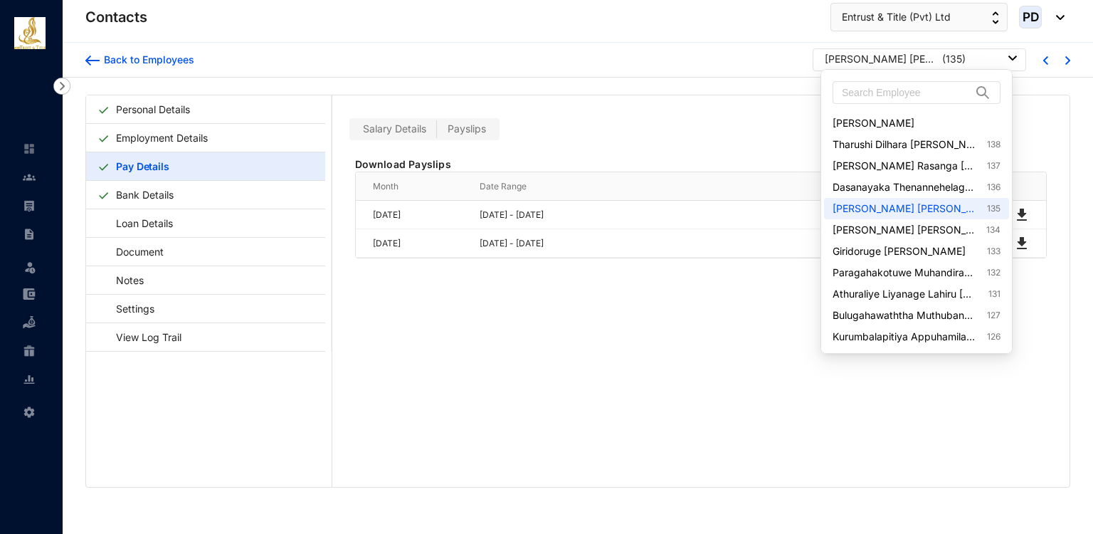
click at [913, 64] on div "[PERSON_NAME] [PERSON_NAME]" at bounding box center [882, 59] width 114 height 14
click at [938, 184] on link "Dasanayaka Thenannehelage [PERSON_NAME] 136" at bounding box center [916, 187] width 168 height 14
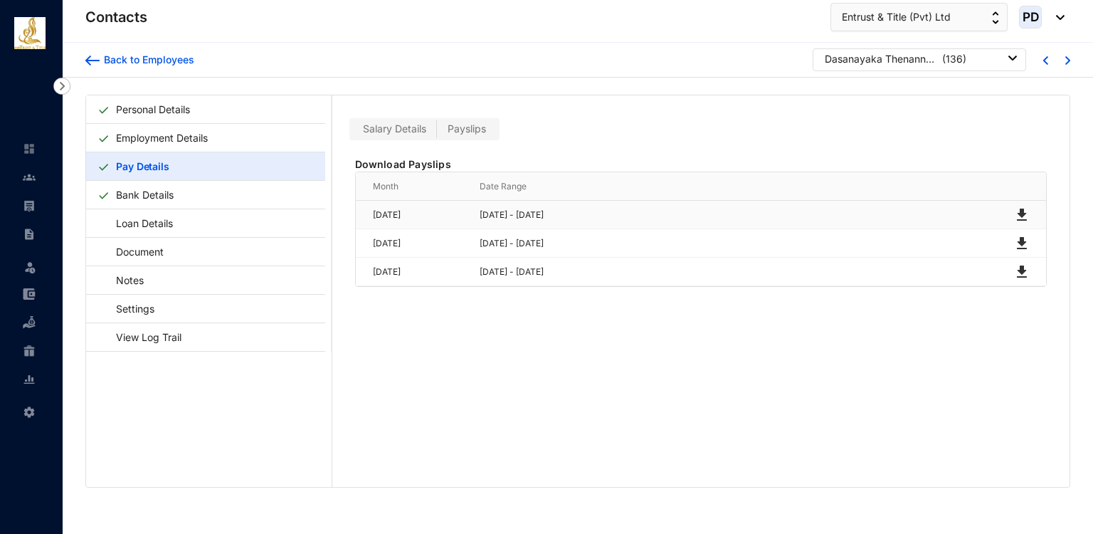
click at [1019, 211] on img at bounding box center [1021, 214] width 17 height 17
click at [1016, 237] on img at bounding box center [1021, 243] width 17 height 17
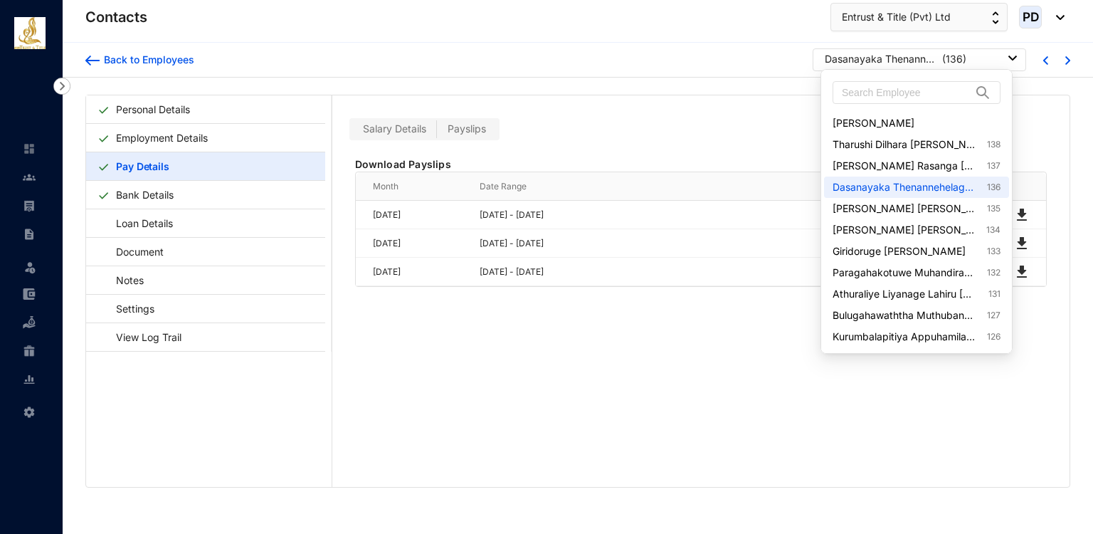
click at [996, 52] on div "Dasanayaka Thenannehelage [PERSON_NAME] ( 136 )" at bounding box center [921, 59] width 192 height 14
click at [965, 160] on link "Waduge Lakshitha Rasanga [PERSON_NAME] 137" at bounding box center [916, 166] width 168 height 14
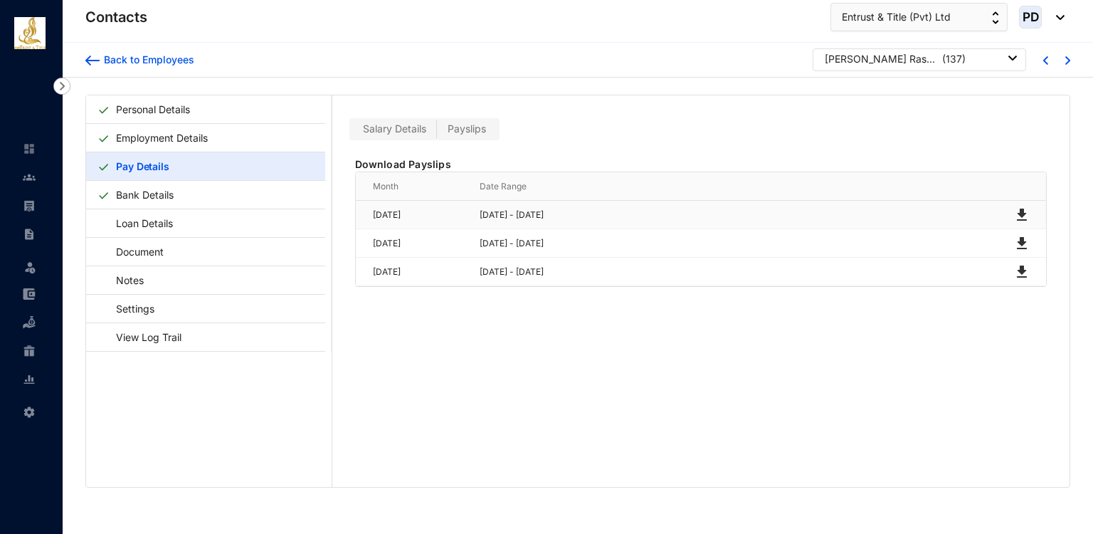
click at [1023, 211] on img at bounding box center [1021, 214] width 17 height 17
click at [1019, 244] on img at bounding box center [1021, 243] width 17 height 17
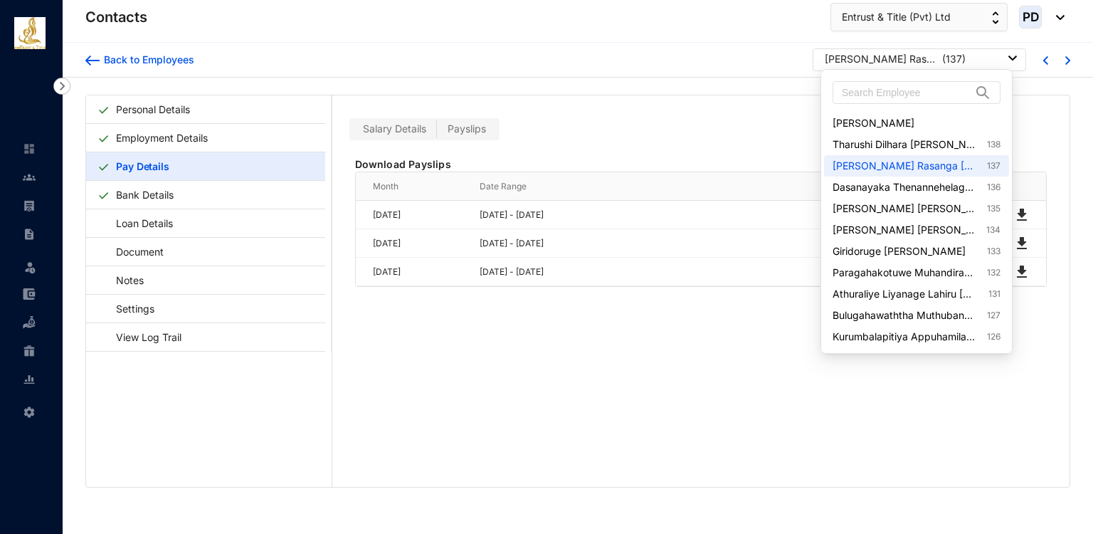
click at [901, 65] on div "[PERSON_NAME] Rasanga [PERSON_NAME]" at bounding box center [882, 59] width 114 height 14
click at [919, 146] on link "Tharushi Dilhara [PERSON_NAME] 138" at bounding box center [916, 144] width 168 height 14
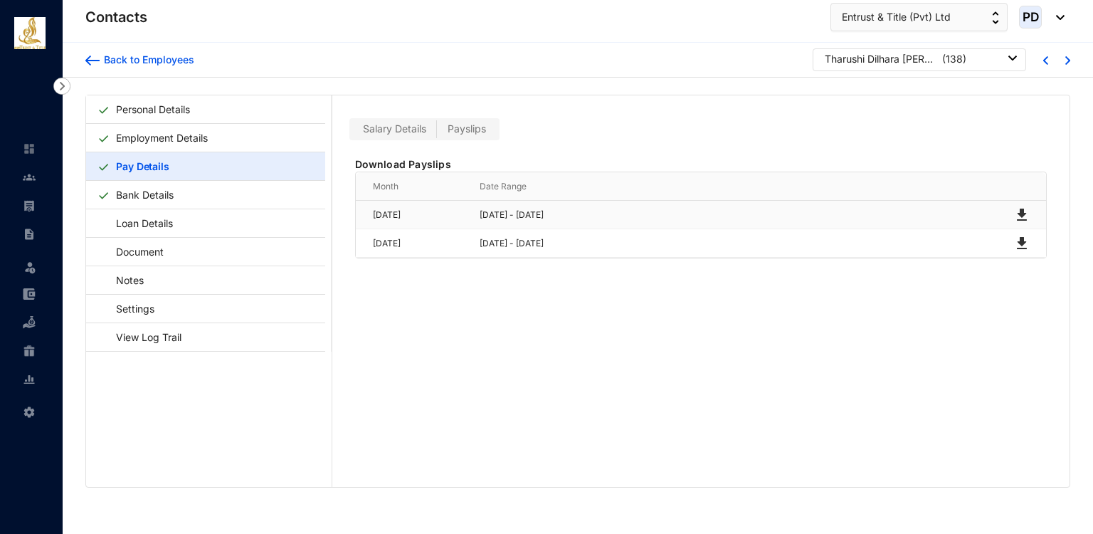
click at [1014, 213] on img at bounding box center [1021, 214] width 17 height 17
click at [1018, 240] on img at bounding box center [1021, 243] width 17 height 17
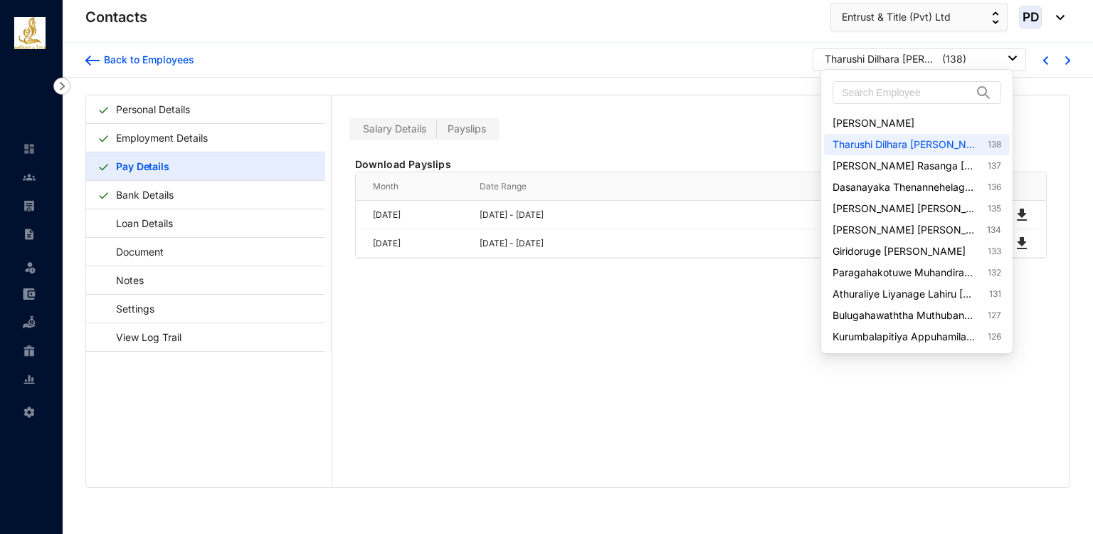
click at [892, 52] on div "Tharushi Dilhara [PERSON_NAME]" at bounding box center [882, 59] width 114 height 14
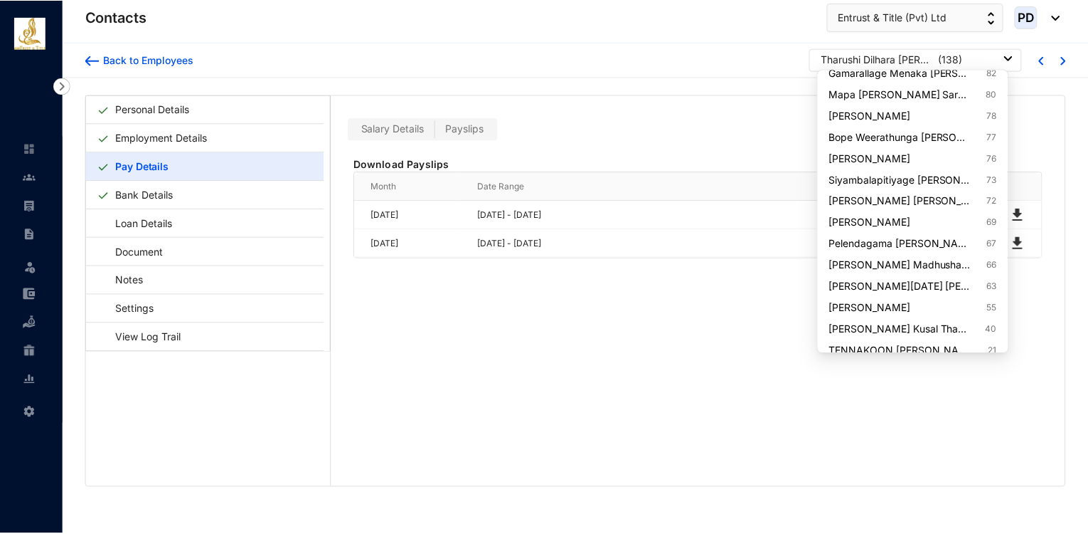
scroll to position [894, 0]
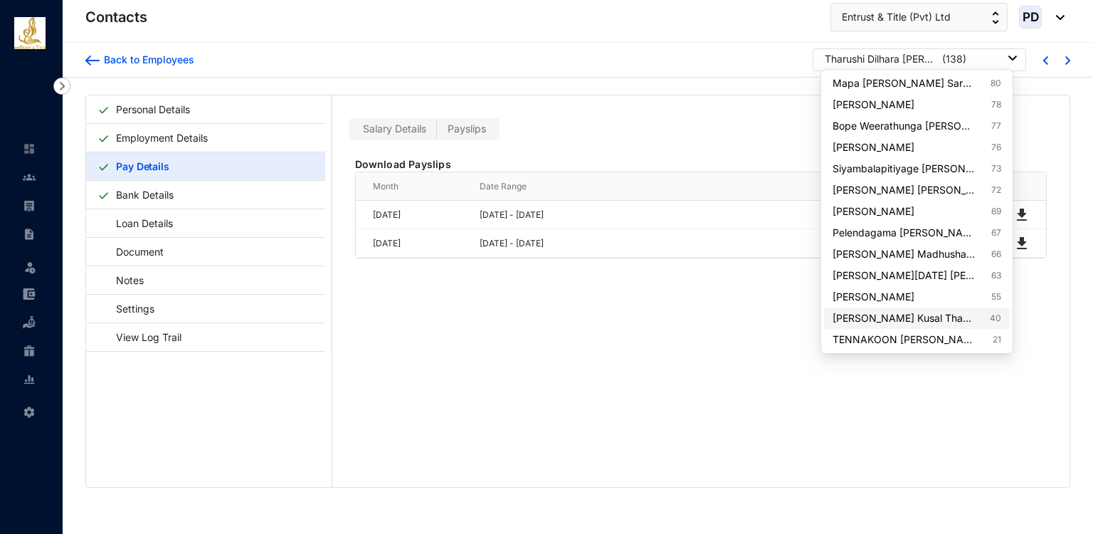
click at [945, 323] on link "[PERSON_NAME] Kusal Thamaransa [PERSON_NAME] 40" at bounding box center [916, 318] width 168 height 14
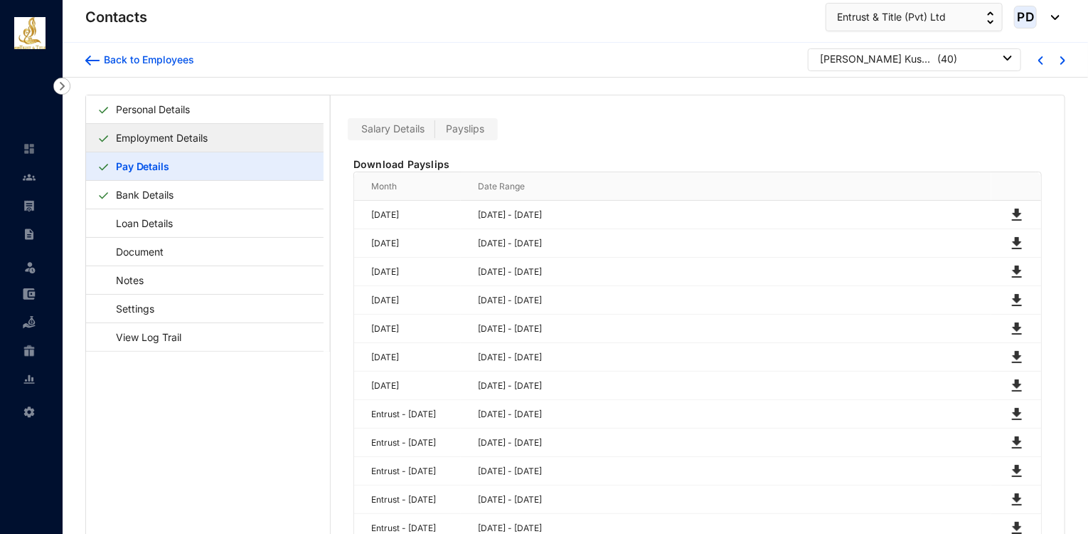
click at [158, 137] on link "Employment Details" at bounding box center [161, 137] width 103 height 29
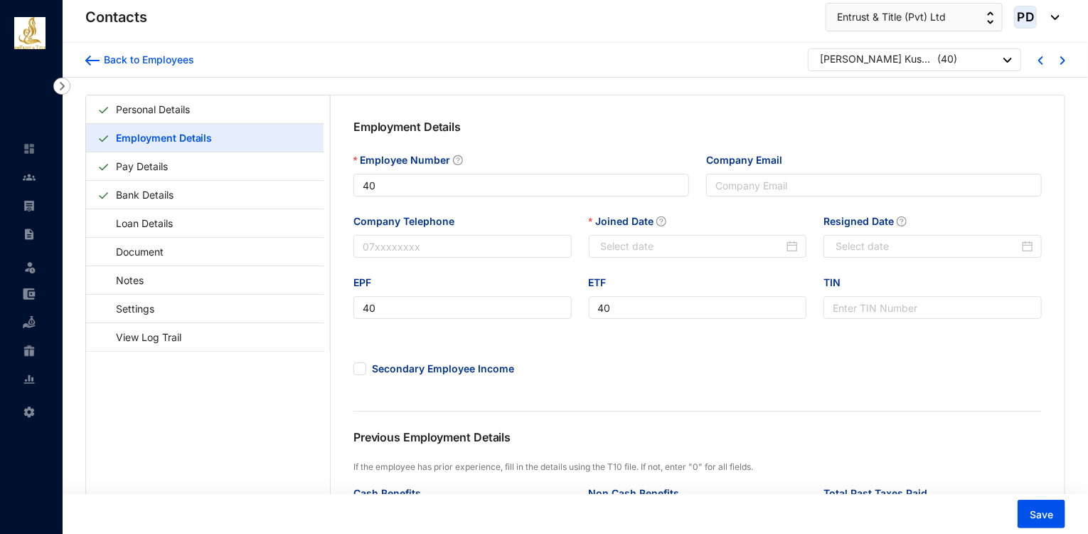
type input "[DATE]"
click at [196, 111] on link "Personal Details" at bounding box center [152, 109] width 85 height 29
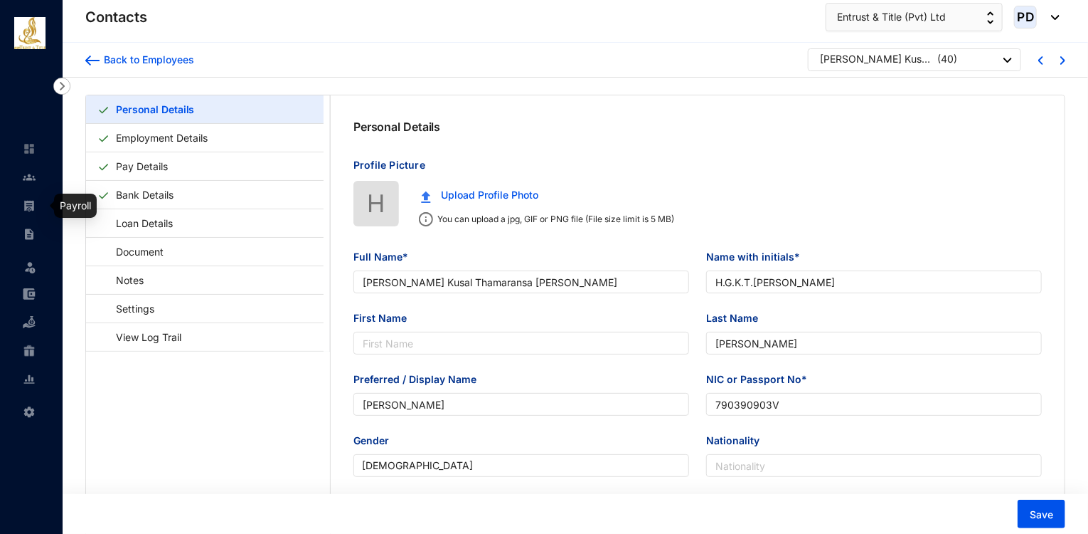
click at [33, 202] on img at bounding box center [29, 205] width 13 height 13
